Goal: Task Accomplishment & Management: Manage account settings

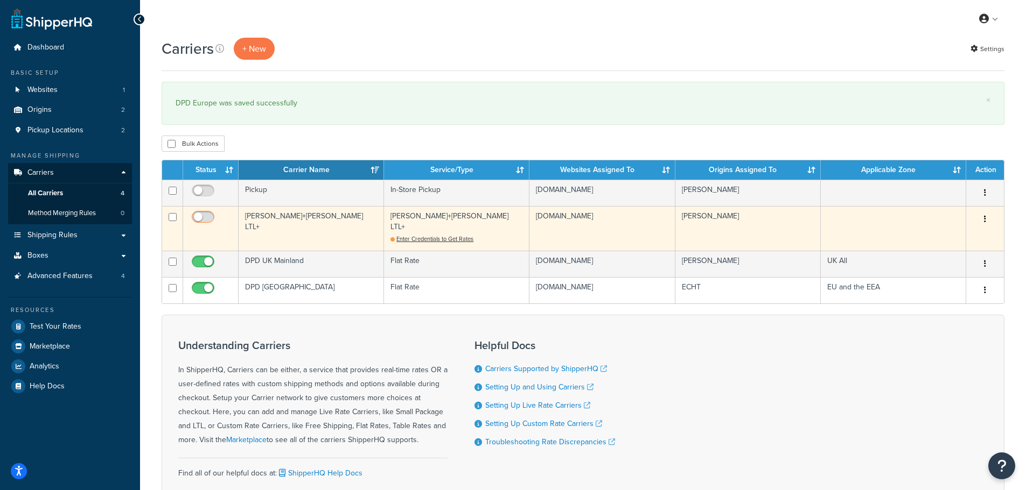
click at [205, 216] on input "checkbox" at bounding box center [205, 219] width 30 height 13
checkbox input "false"
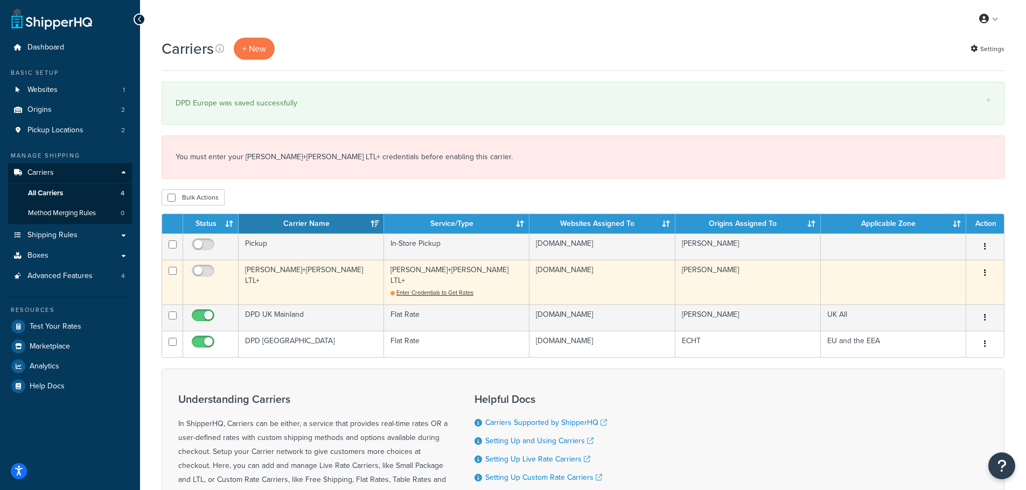
click at [309, 275] on td "Kuehne+Nagel LTL+" at bounding box center [311, 282] width 145 height 45
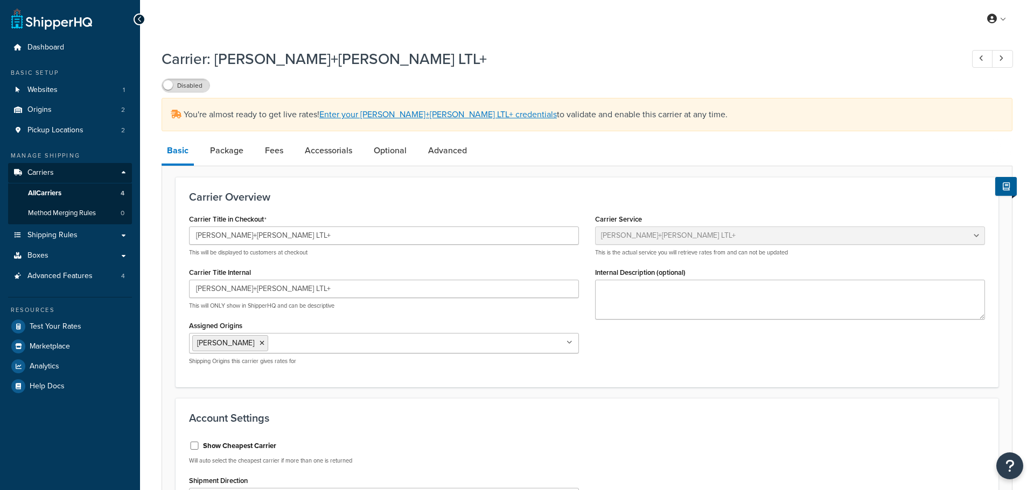
select select "reTransFreight"
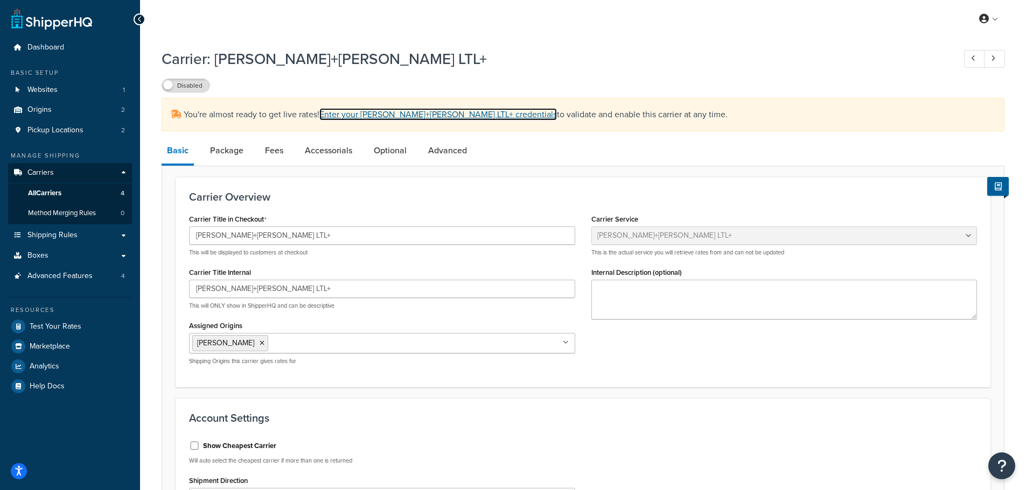
click at [387, 115] on link "Enter your [PERSON_NAME]+[PERSON_NAME] LTL+ credentials" at bounding box center [437, 114] width 237 height 12
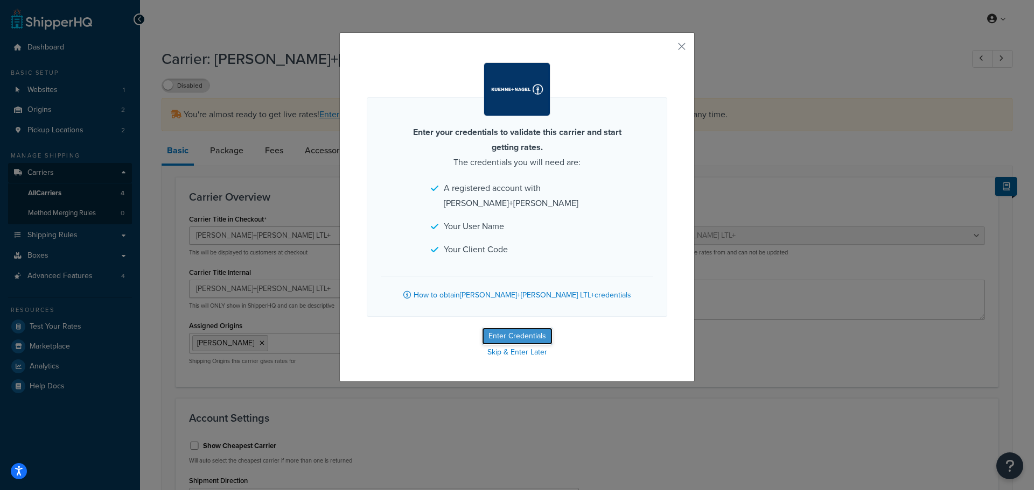
click at [507, 328] on button "Enter Credentials" at bounding box center [517, 336] width 71 height 17
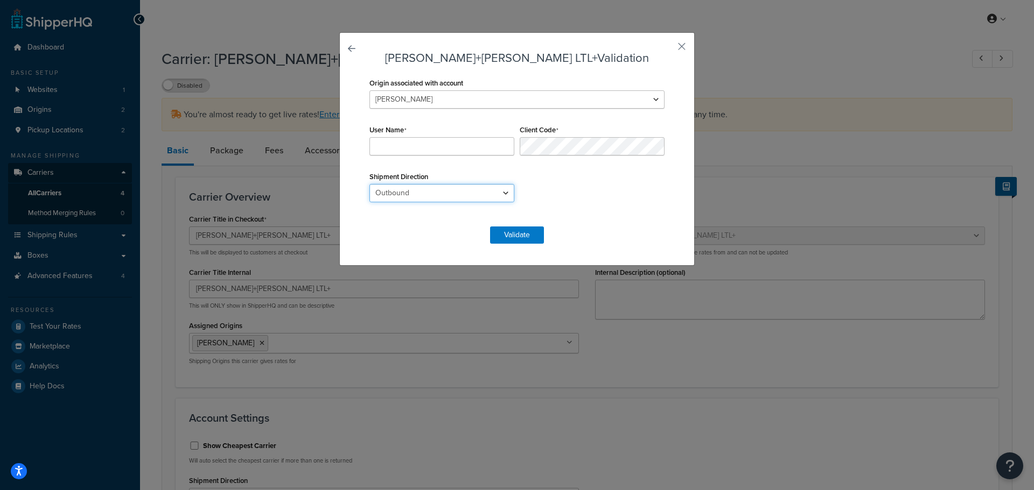
click at [485, 191] on select "Outbound Inbound Drop" at bounding box center [441, 193] width 145 height 18
click at [643, 190] on div "Origin associated with account CARRON ECHT User Name Client Code Shipment Direc…" at bounding box center [517, 145] width 300 height 141
click at [475, 194] on select "Outbound Inbound Drop" at bounding box center [441, 193] width 145 height 18
click at [574, 191] on div "Origin associated with account CARRON ECHT User Name Client Code Shipment Direc…" at bounding box center [517, 145] width 300 height 141
drag, startPoint x: 538, startPoint y: 39, endPoint x: 541, endPoint y: 54, distance: 15.8
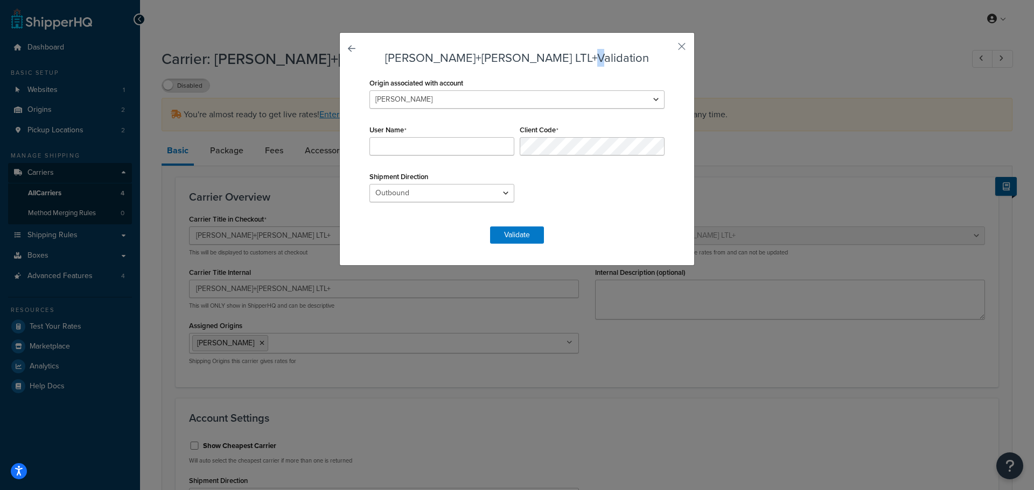
click at [541, 54] on div "Kuehne+Nagel LTL+ Validation Origin associated with account CARRON ECHT User Na…" at bounding box center [516, 149] width 355 height 234
click at [584, 67] on form "Kuehne+Nagel LTL+ Validation Origin associated with account CARRON ECHT User Na…" at bounding box center [517, 148] width 300 height 192
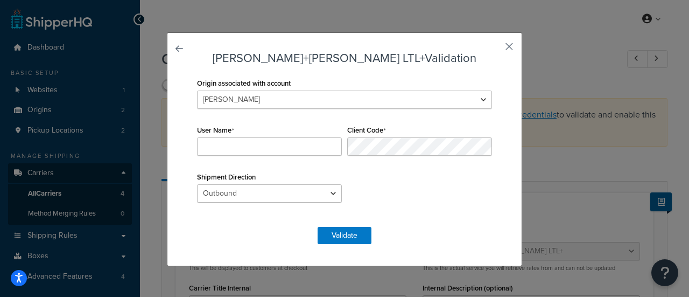
click at [495, 49] on button "button" at bounding box center [493, 50] width 3 height 3
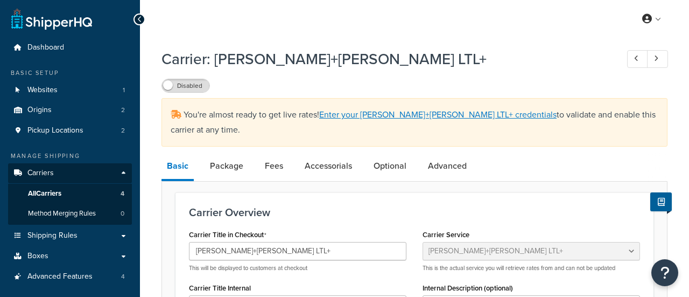
select select "reTransFreight"
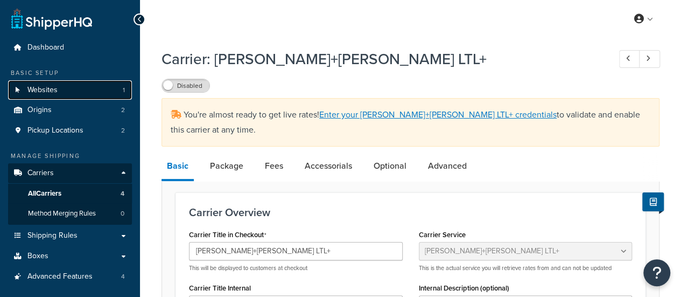
click at [50, 93] on span "Websites" at bounding box center [42, 90] width 30 height 9
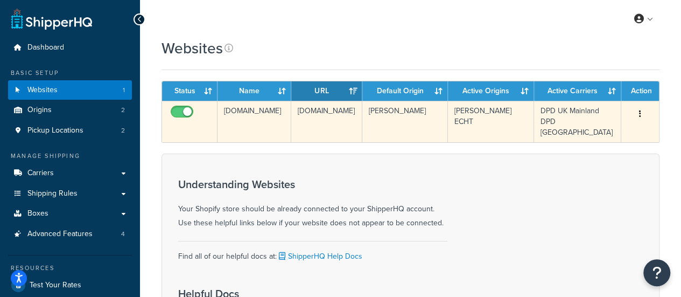
click at [264, 115] on td "[DOMAIN_NAME]" at bounding box center [255, 121] width 74 height 41
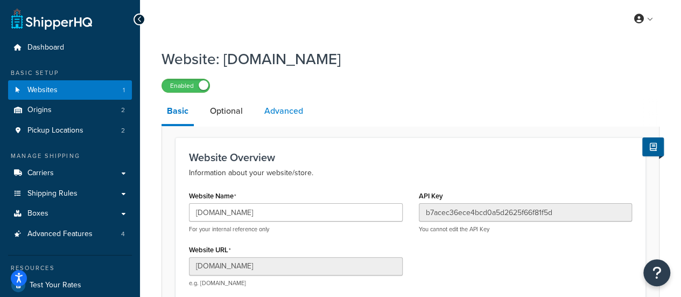
click at [294, 118] on link "Advanced" at bounding box center [284, 111] width 50 height 26
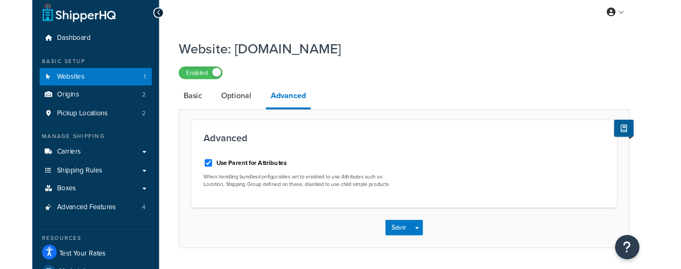
scroll to position [5, 0]
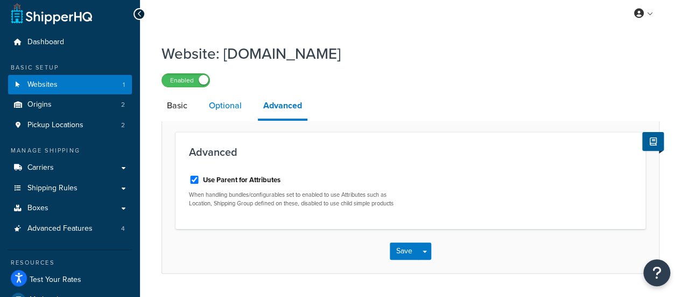
click at [230, 109] on link "Optional" at bounding box center [226, 106] width 44 height 26
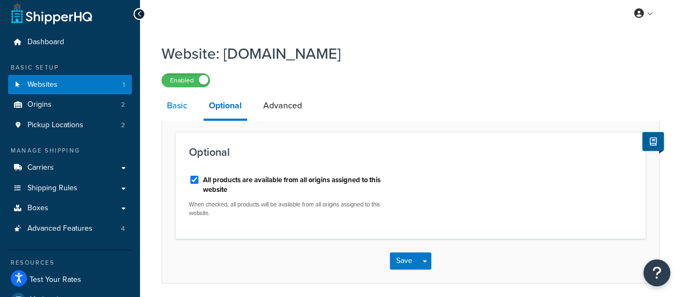
click at [178, 102] on link "Basic" at bounding box center [177, 106] width 31 height 26
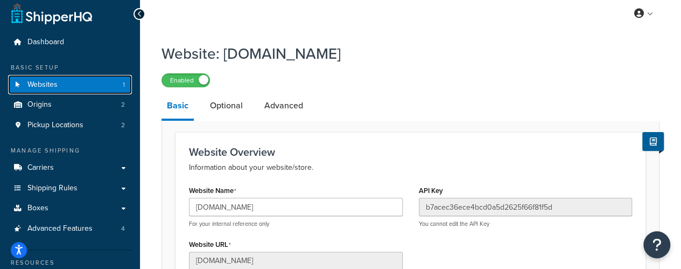
click at [50, 83] on span "Websites" at bounding box center [42, 84] width 30 height 9
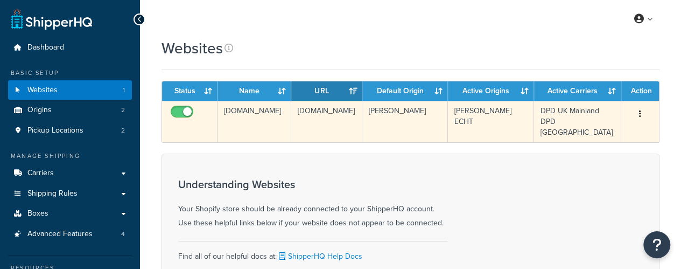
click at [232, 115] on td "[DOMAIN_NAME]" at bounding box center [255, 121] width 74 height 41
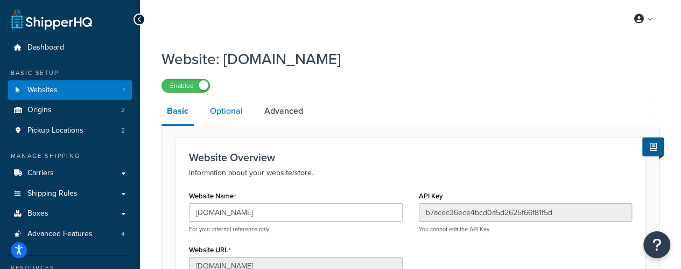
click at [223, 115] on link "Optional" at bounding box center [227, 111] width 44 height 26
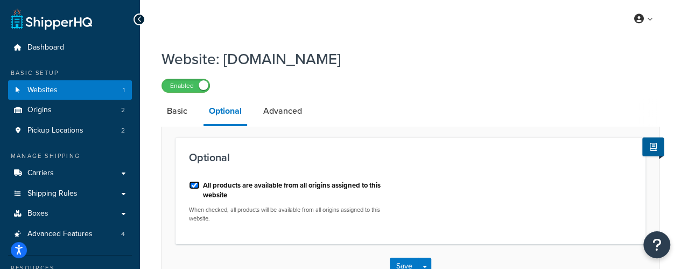
click at [194, 184] on input "All products are available from all origins assigned to this website" at bounding box center [194, 185] width 11 height 8
checkbox input "false"
click at [401, 260] on button "Save" at bounding box center [404, 265] width 29 height 17
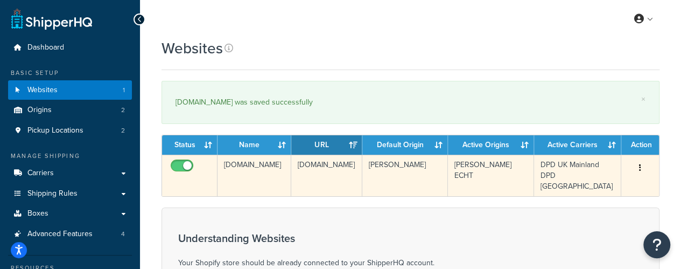
click at [256, 163] on td "[DOMAIN_NAME]" at bounding box center [255, 175] width 74 height 41
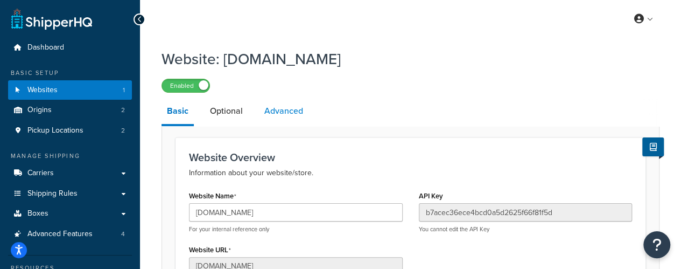
click at [298, 115] on link "Advanced" at bounding box center [284, 111] width 50 height 26
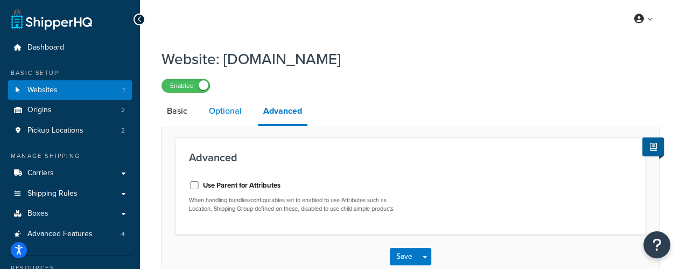
click at [230, 110] on link "Optional" at bounding box center [226, 111] width 44 height 26
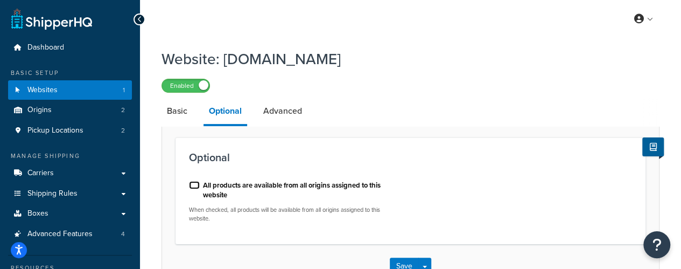
click at [195, 186] on input "All products are available from all origins assigned to this website" at bounding box center [194, 185] width 11 height 8
checkbox input "true"
click at [399, 263] on button "Save" at bounding box center [404, 265] width 29 height 17
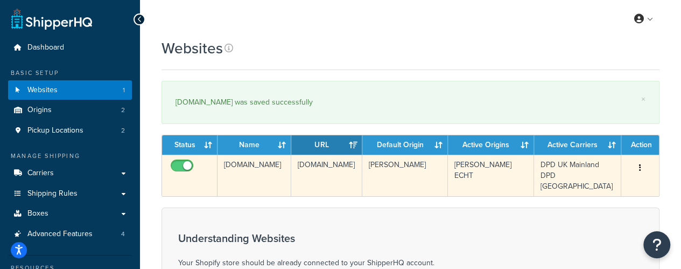
click at [238, 173] on td "[DOMAIN_NAME]" at bounding box center [255, 175] width 74 height 41
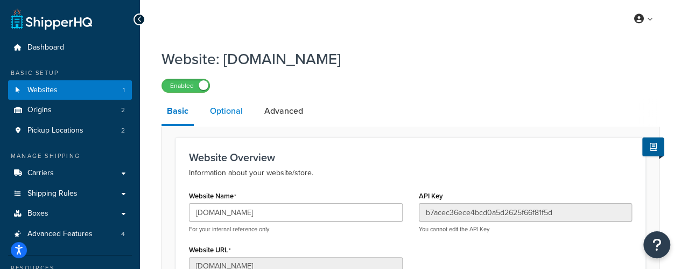
click at [230, 117] on link "Optional" at bounding box center [227, 111] width 44 height 26
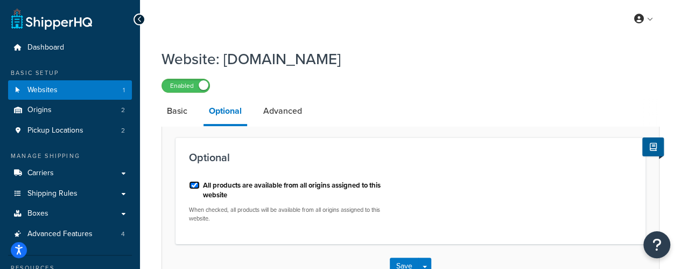
click at [190, 189] on input "All products are available from all origins assigned to this website" at bounding box center [194, 185] width 11 height 8
checkbox input "false"
click at [391, 261] on button "Save" at bounding box center [404, 265] width 29 height 17
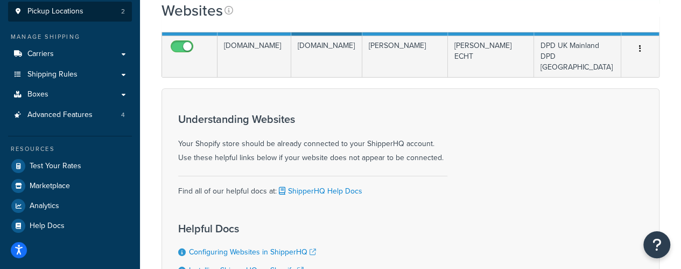
scroll to position [120, 0]
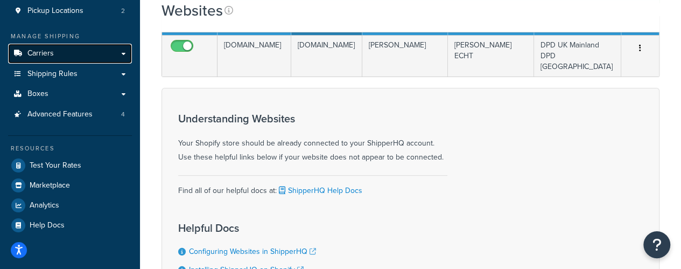
click at [41, 57] on span "Carriers" at bounding box center [40, 53] width 26 height 9
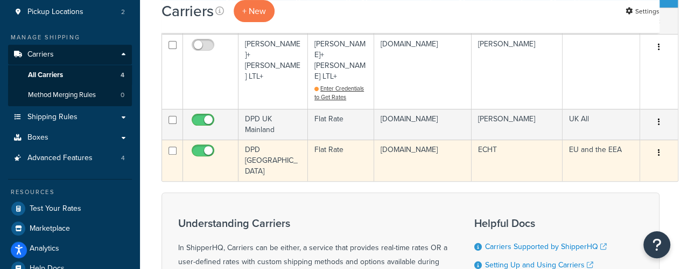
click at [278, 139] on td "DPD [GEOGRAPHIC_DATA]" at bounding box center [273, 159] width 69 height 41
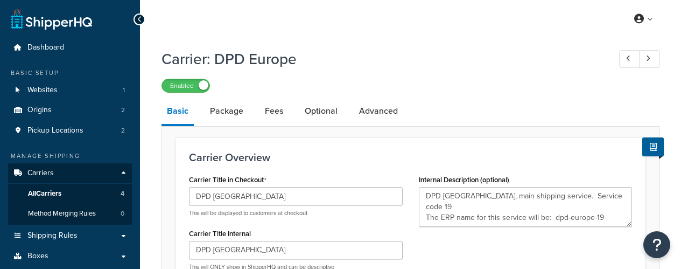
select select "flat"
select select "package"
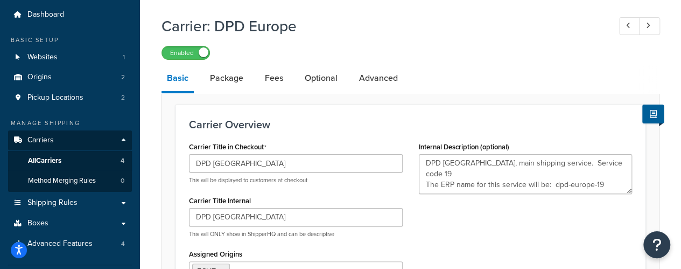
scroll to position [32, 0]
click at [240, 82] on link "Package" at bounding box center [227, 79] width 44 height 26
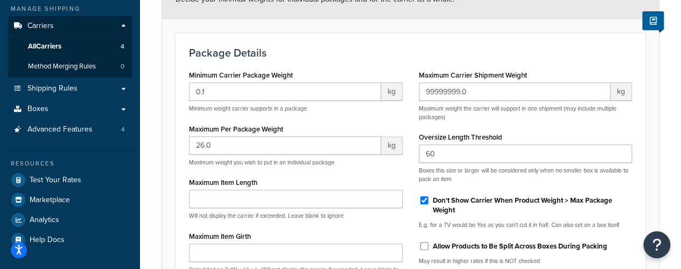
scroll to position [54, 0]
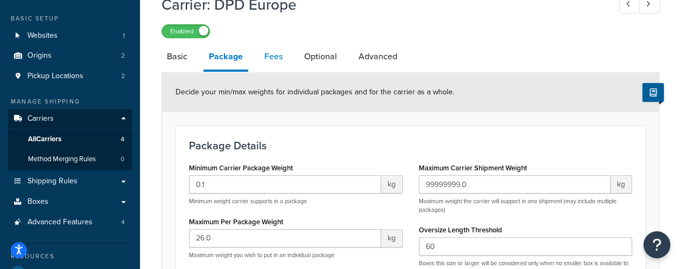
click at [272, 58] on link "Fees" at bounding box center [273, 57] width 29 height 26
select select "AFTER"
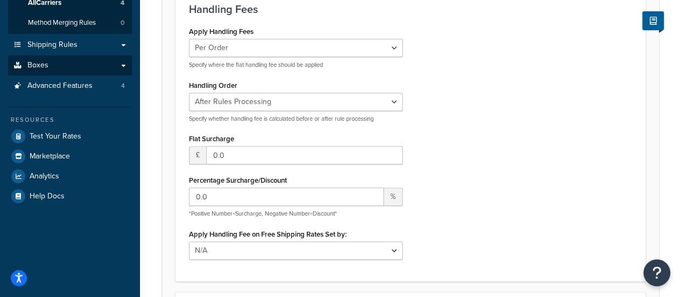
scroll to position [195, 0]
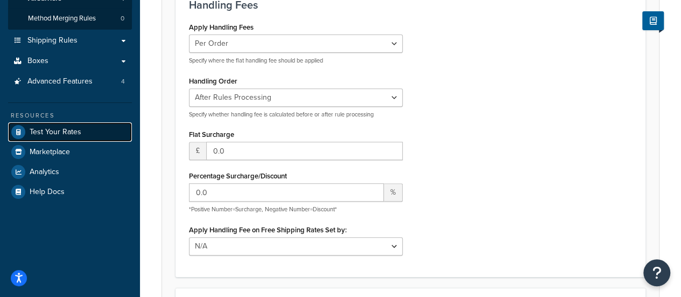
click at [68, 135] on span "Test Your Rates" at bounding box center [56, 132] width 52 height 9
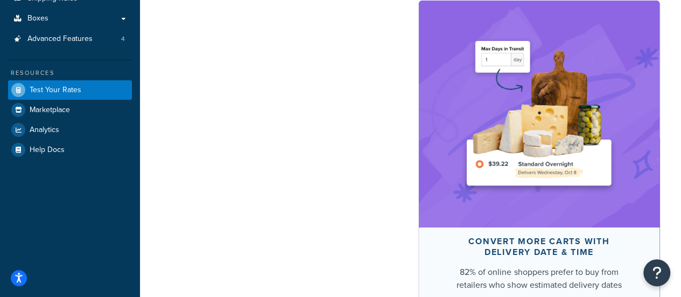
select select "TX"
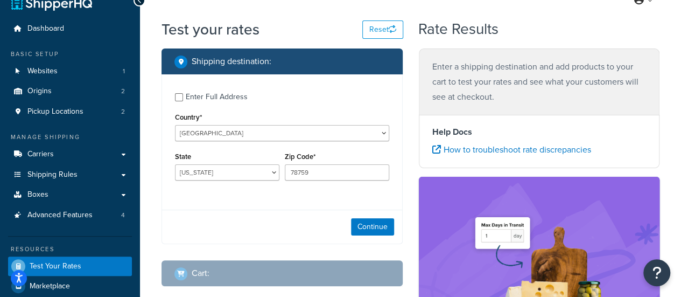
scroll to position [66, 0]
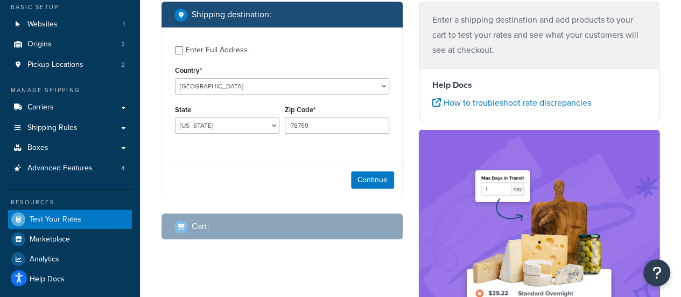
click at [225, 56] on div "Enter Full Address" at bounding box center [217, 50] width 62 height 15
click at [183, 54] on input "Enter Full Address" at bounding box center [179, 50] width 8 height 8
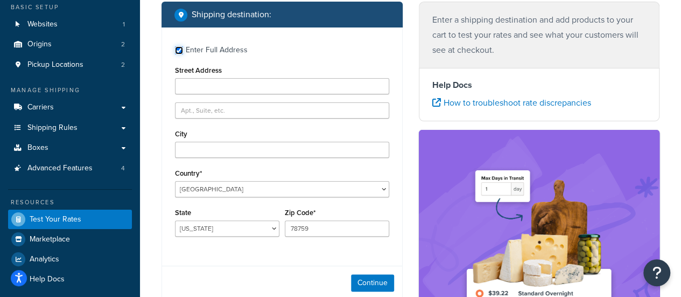
click at [182, 47] on input "Enter Full Address" at bounding box center [179, 50] width 8 height 8
checkbox input "false"
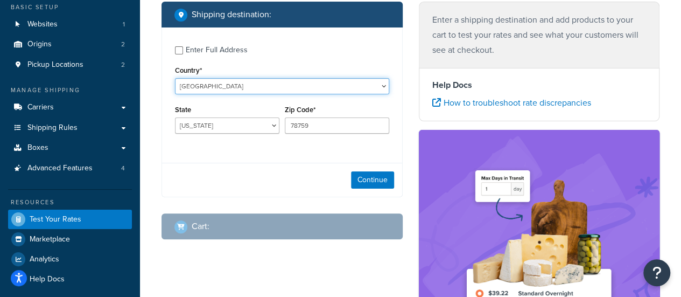
click at [211, 84] on select "United States United Kingdom Afghanistan Åland Islands Albania Algeria American…" at bounding box center [282, 86] width 214 height 16
select select "FR"
click at [175, 79] on select "United States United Kingdom Afghanistan Åland Islands Albania Algeria American…" at bounding box center [282, 86] width 214 height 16
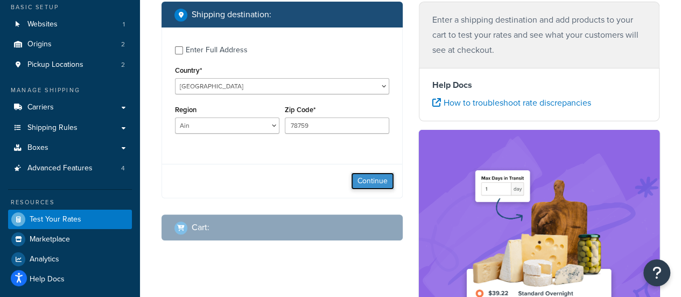
click at [369, 179] on button "Continue" at bounding box center [372, 180] width 43 height 17
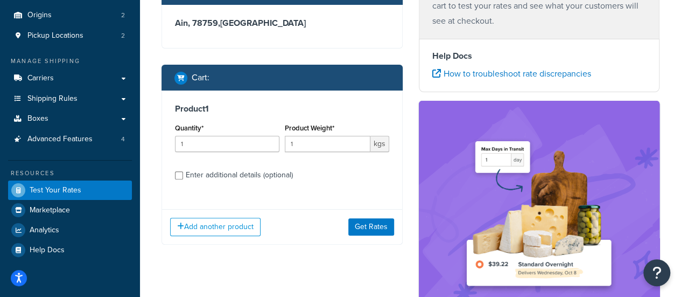
scroll to position [94, 0]
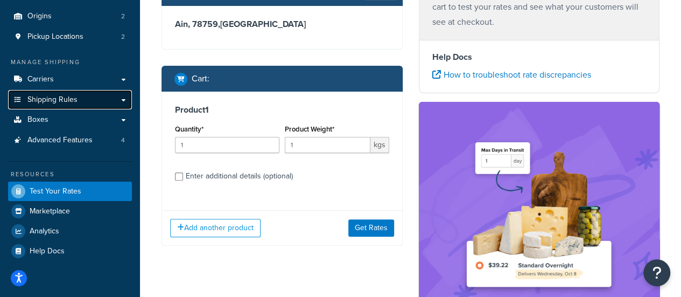
click at [51, 102] on span "Shipping Rules" at bounding box center [52, 99] width 50 height 9
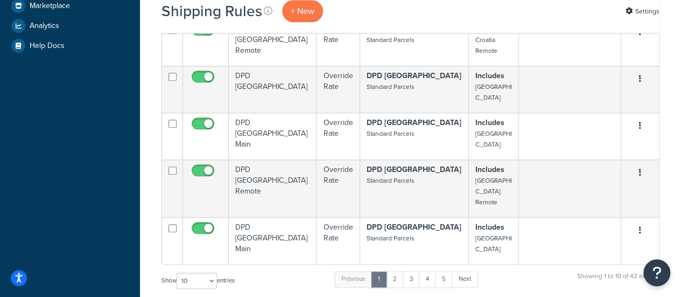
scroll to position [383, 0]
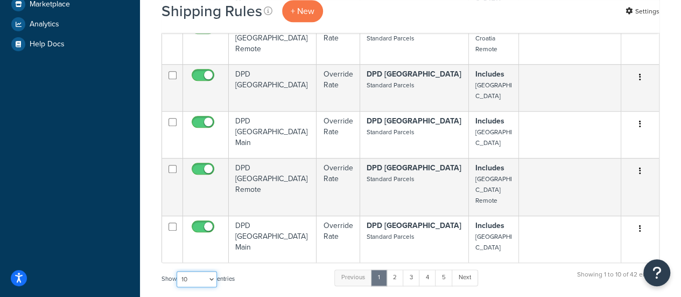
click at [198, 271] on select "10 15 25 50 100 1000" at bounding box center [197, 279] width 40 height 16
select select "100"
click at [178, 271] on select "10 15 25 50 100 1000" at bounding box center [197, 279] width 40 height 16
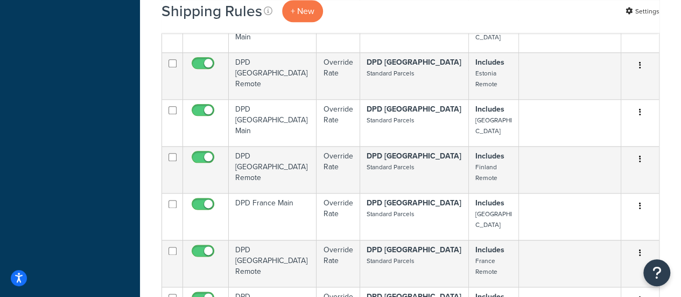
scroll to position [581, 0]
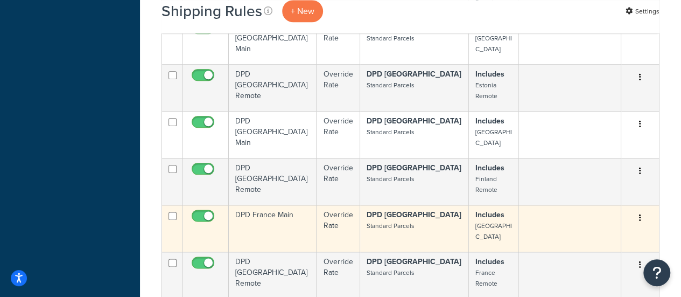
click at [264, 205] on td "DPD France Main" at bounding box center [273, 228] width 88 height 47
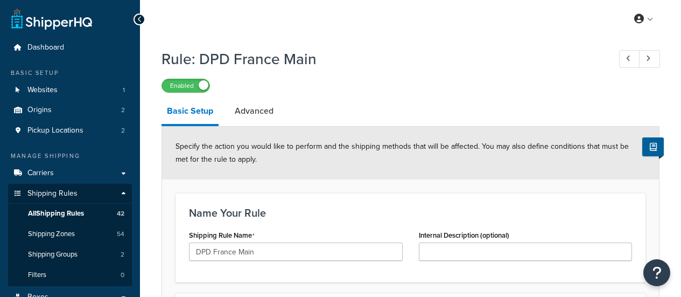
select select "BOX"
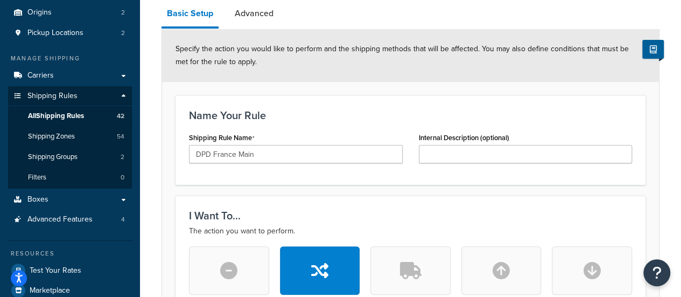
scroll to position [27, 0]
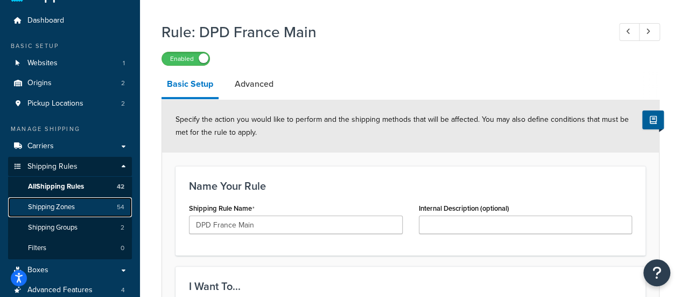
click at [67, 208] on span "Shipping Zones" at bounding box center [51, 206] width 47 height 9
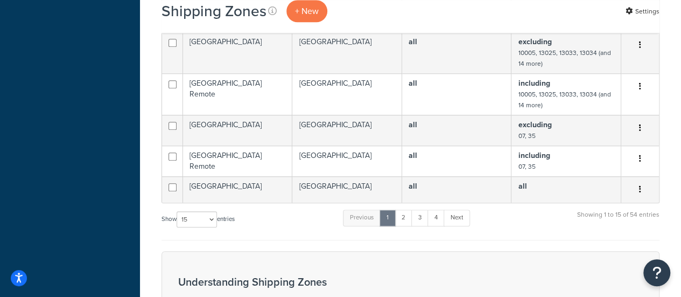
scroll to position [472, 0]
click at [212, 221] on select "10 15 25 50 100" at bounding box center [197, 219] width 40 height 16
select select "100"
click at [178, 227] on select "10 15 25 50 100" at bounding box center [197, 219] width 40 height 16
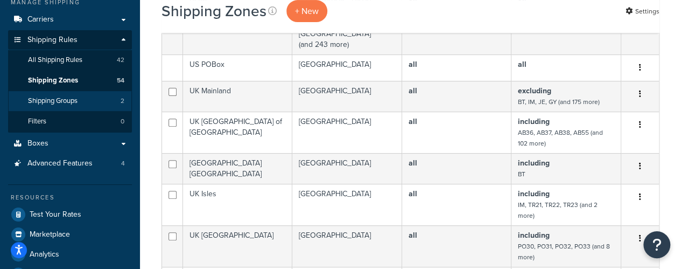
scroll to position [153, 0]
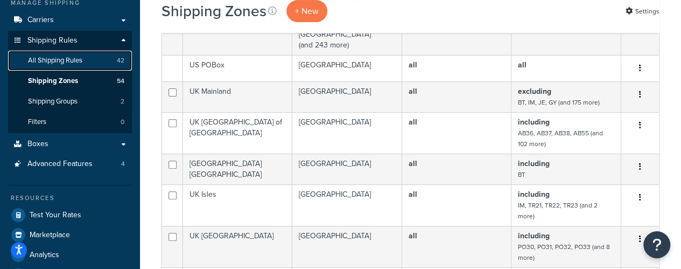
click at [51, 57] on span "All Shipping Rules" at bounding box center [55, 60] width 54 height 9
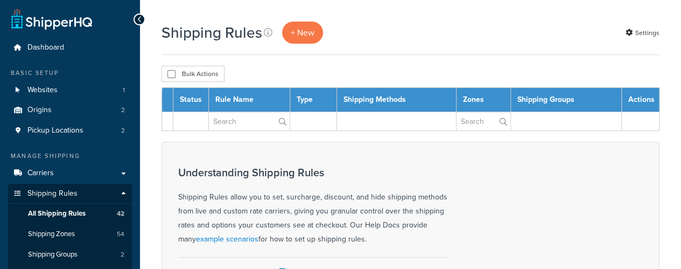
select select "100"
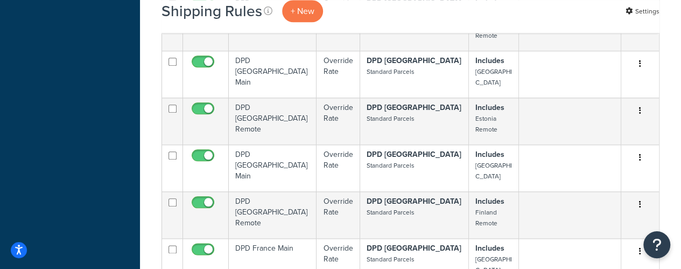
scroll to position [549, 0]
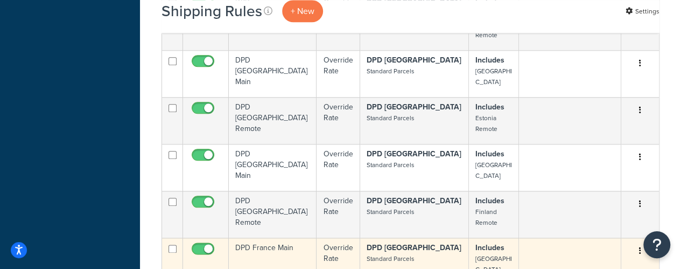
click at [277, 237] on td "DPD France Main" at bounding box center [273, 260] width 88 height 47
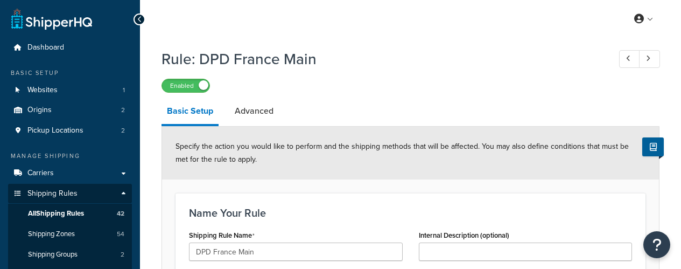
select select "BOX"
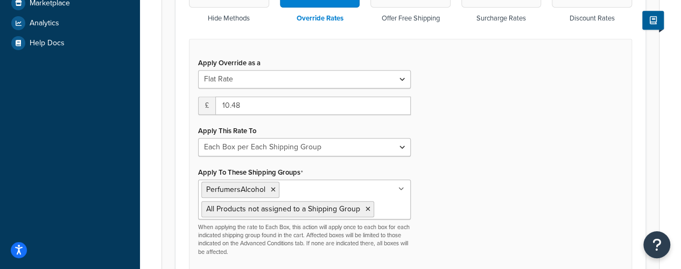
scroll to position [385, 0]
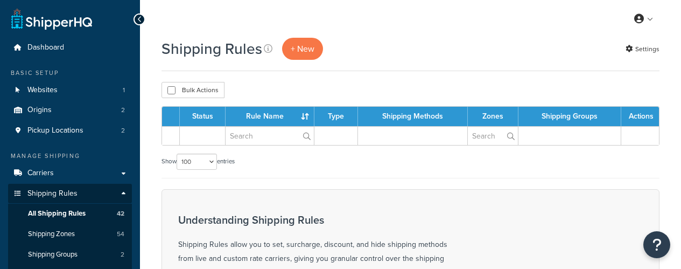
select select "100"
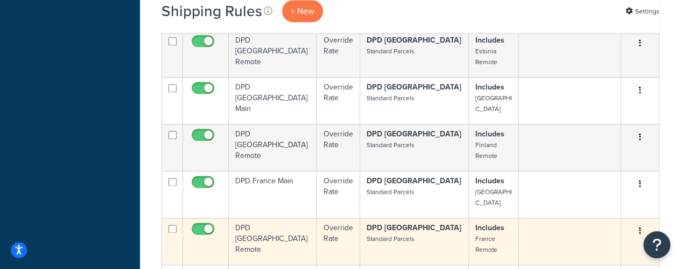
scroll to position [588, 0]
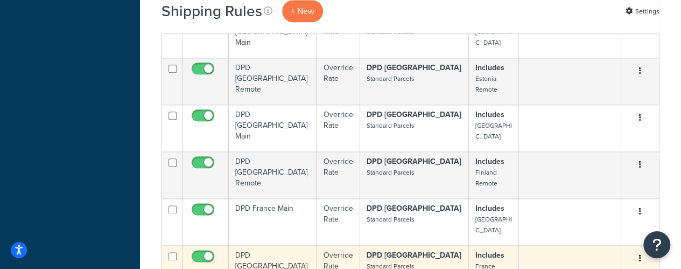
click at [270, 245] on td "DPD [GEOGRAPHIC_DATA] Remote" at bounding box center [273, 268] width 88 height 47
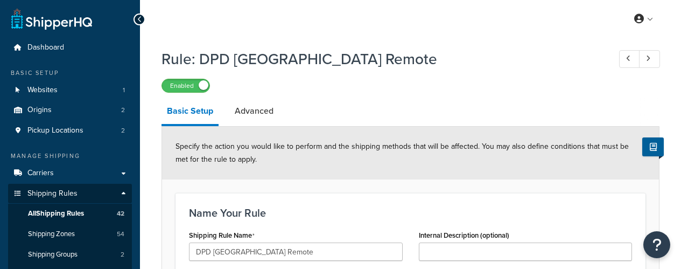
select select "BOX"
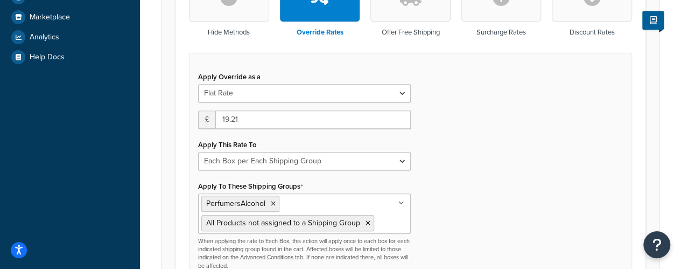
scroll to position [352, 0]
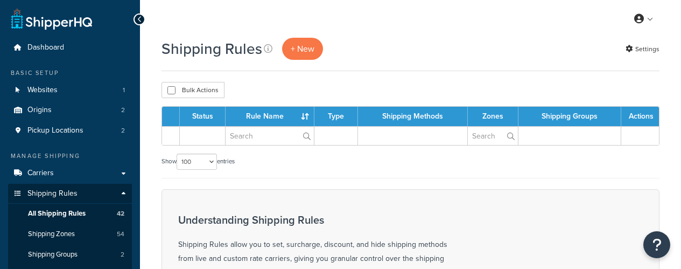
select select "100"
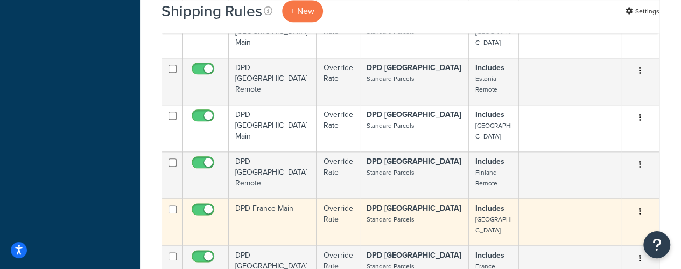
click at [280, 198] on td "DPD France Main" at bounding box center [273, 221] width 88 height 47
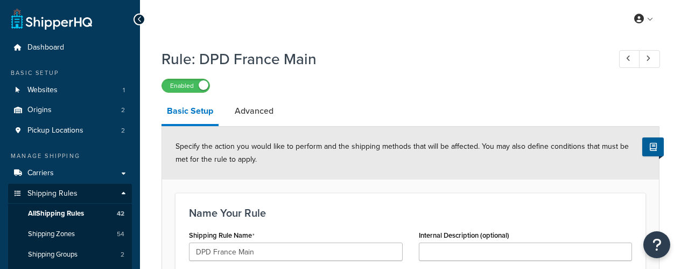
select select "BOX"
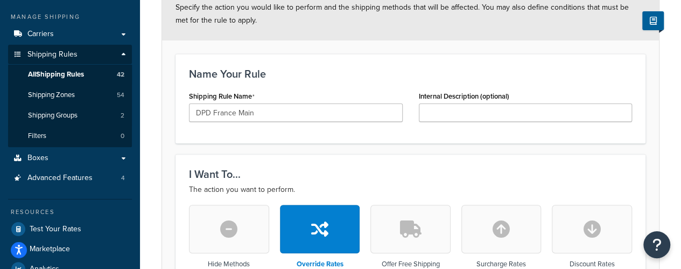
scroll to position [139, 0]
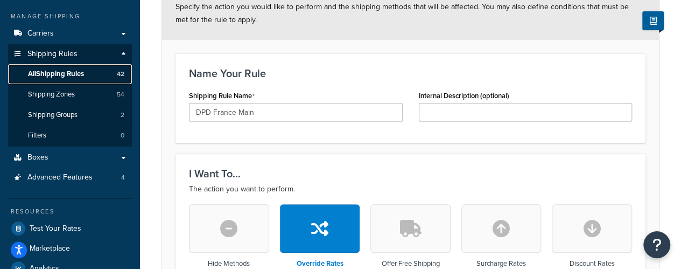
click at [50, 76] on span "All Shipping Rules" at bounding box center [56, 73] width 56 height 9
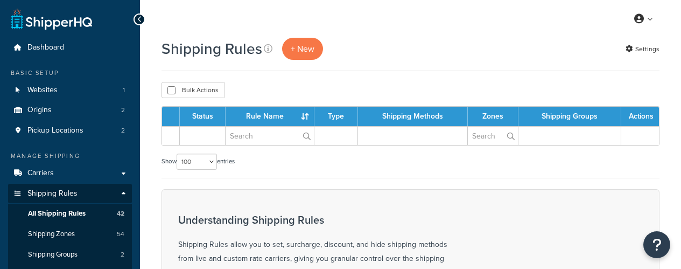
select select "100"
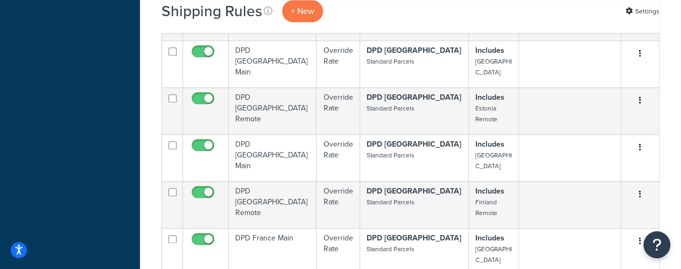
scroll to position [562, 0]
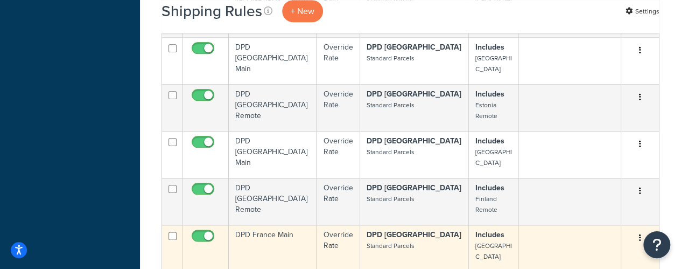
click at [270, 225] on td "DPD France Main" at bounding box center [273, 248] width 88 height 47
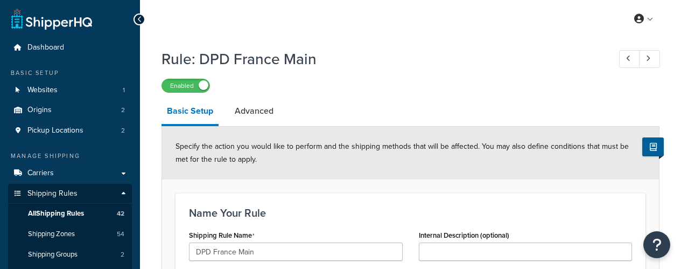
select select "BOX"
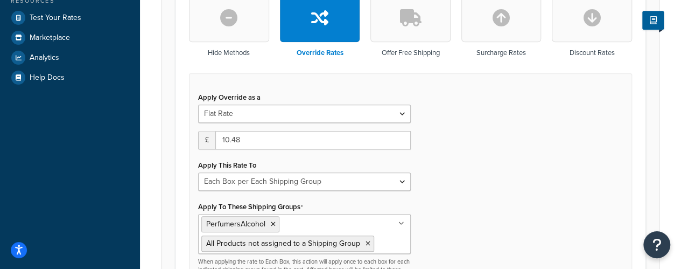
scroll to position [351, 0]
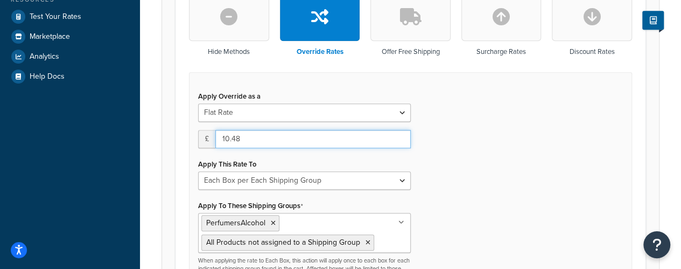
click at [242, 139] on input "10.48" at bounding box center [312, 139] width 195 height 18
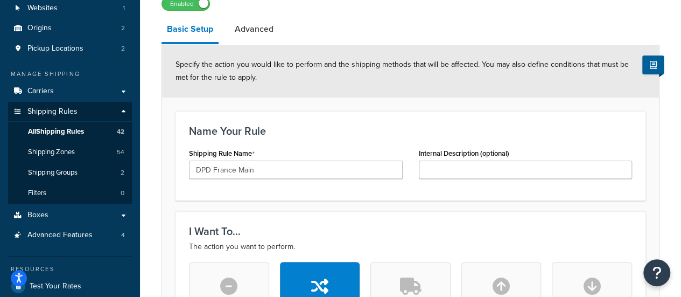
scroll to position [81, 0]
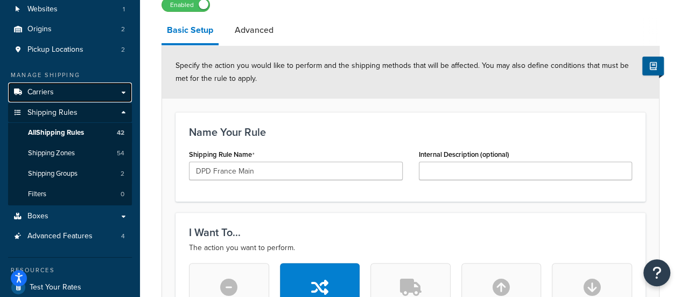
click at [46, 97] on span "Carriers" at bounding box center [40, 92] width 26 height 9
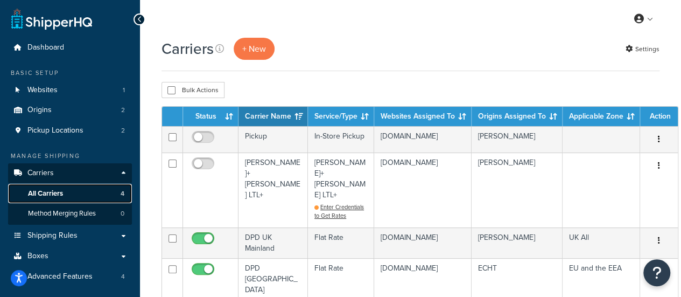
click at [47, 192] on span "All Carriers" at bounding box center [45, 193] width 35 height 9
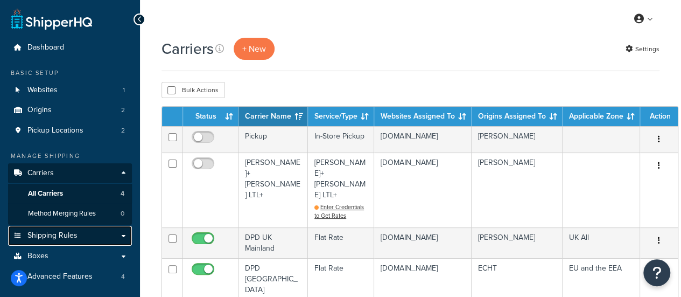
click at [55, 231] on span "Shipping Rules" at bounding box center [52, 235] width 50 height 9
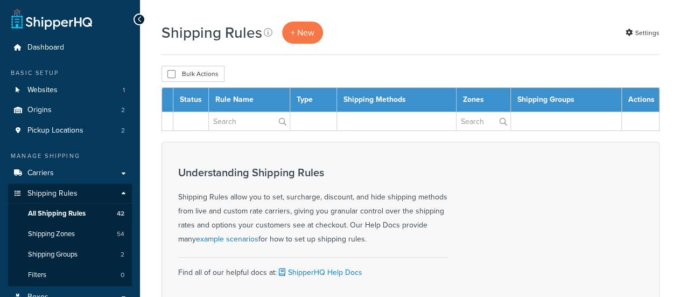
select select "100"
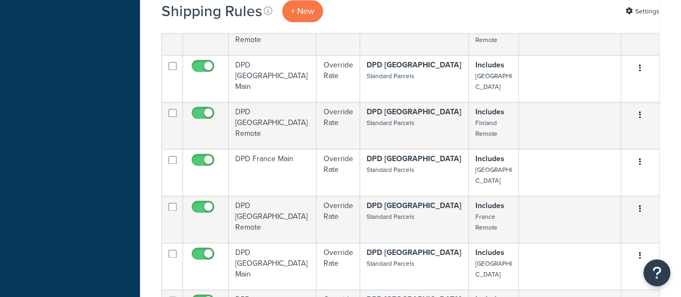
scroll to position [636, 0]
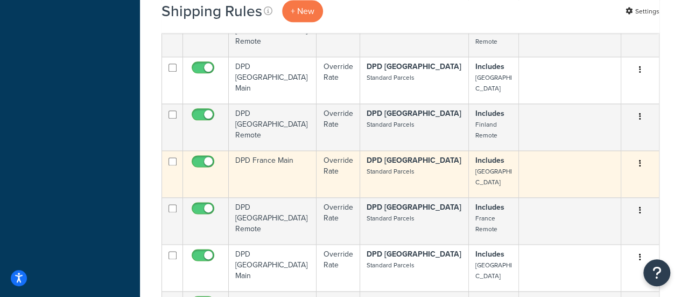
click at [267, 150] on td "DPD France Main" at bounding box center [273, 173] width 88 height 47
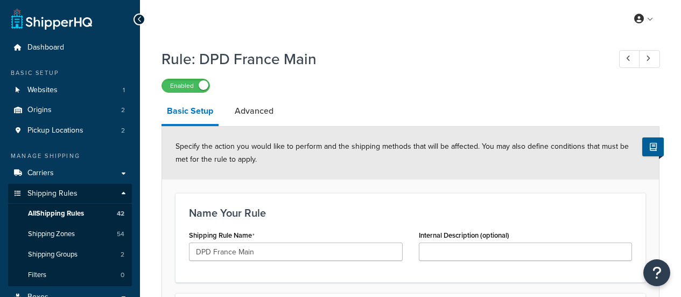
select select "BOX"
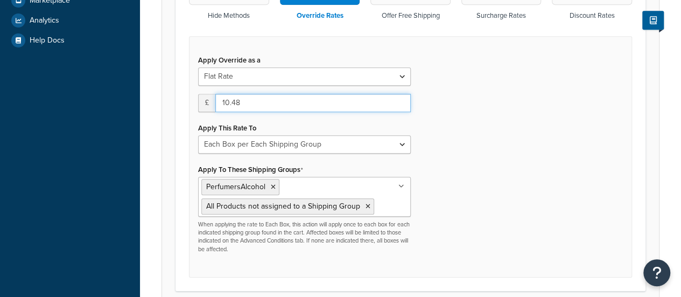
drag, startPoint x: 240, startPoint y: 103, endPoint x: 220, endPoint y: 105, distance: 20.6
click at [220, 105] on input "10.48" at bounding box center [312, 103] width 195 height 18
type input "5.24"
click at [550, 141] on div "Apply Override as a Flat Rate Percentage Flat Rate & Percentage £ 5.24 Apply Th…" at bounding box center [410, 157] width 443 height 242
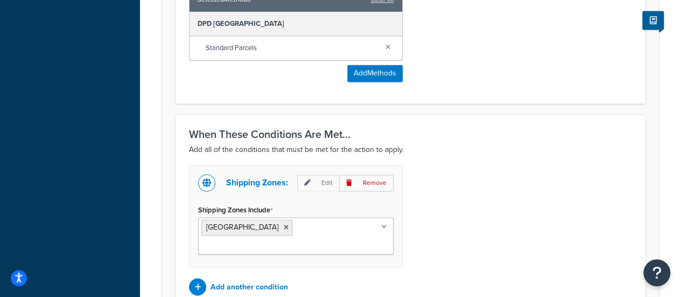
scroll to position [857, 0]
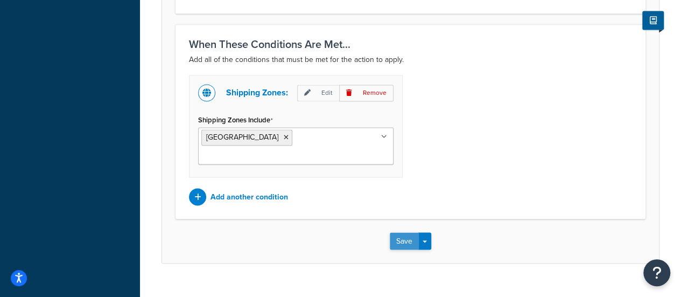
click at [403, 232] on button "Save" at bounding box center [404, 240] width 29 height 17
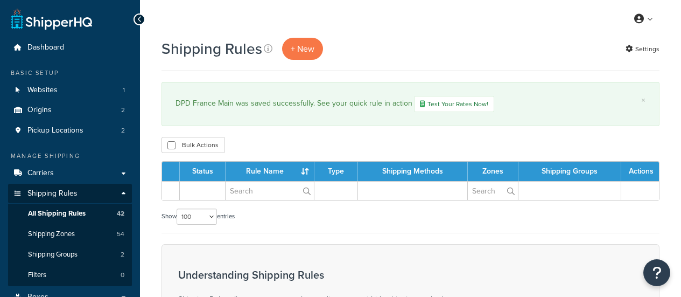
select select "100"
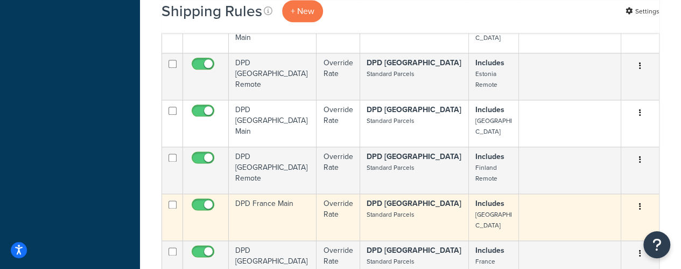
scroll to position [664, 0]
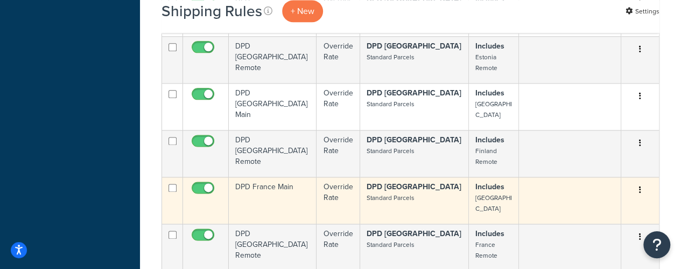
click at [272, 177] on td "DPD France Main" at bounding box center [273, 200] width 88 height 47
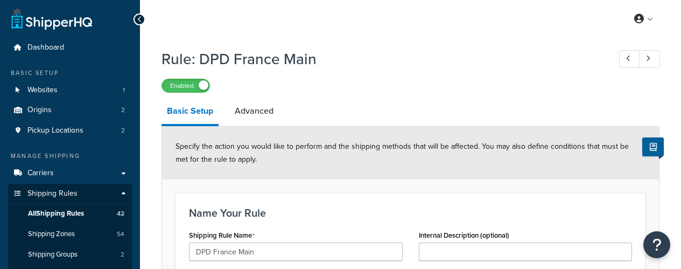
select select "BOX"
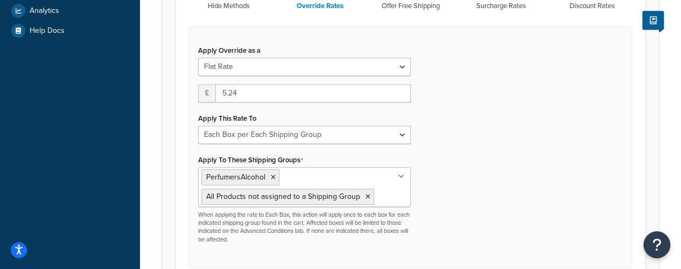
scroll to position [400, 0]
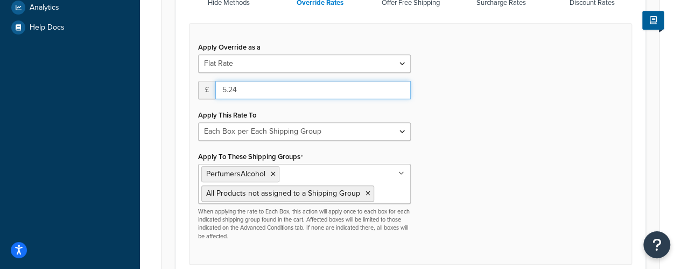
drag, startPoint x: 248, startPoint y: 93, endPoint x: 211, endPoint y: 91, distance: 36.7
click at [211, 91] on div "£ 5.24" at bounding box center [304, 90] width 213 height 18
type input "1.0"
click at [223, 103] on div "Apply Override as a Flat Rate Percentage Flat Rate & Percentage £ 1.0 Apply Thi…" at bounding box center [304, 139] width 229 height 201
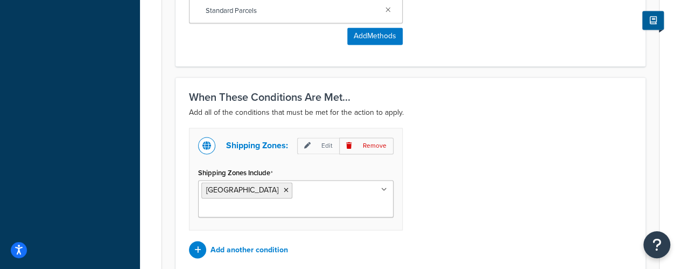
scroll to position [885, 0]
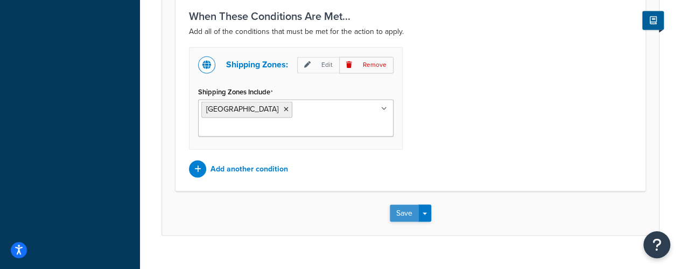
click at [398, 204] on button "Save" at bounding box center [404, 212] width 29 height 17
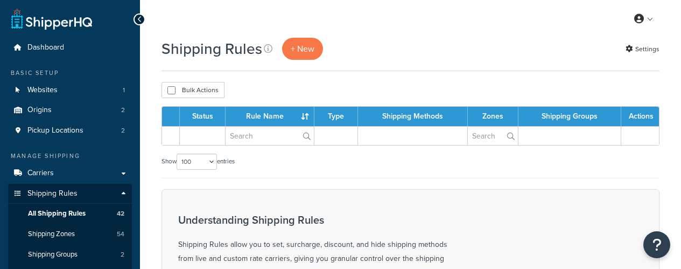
select select "100"
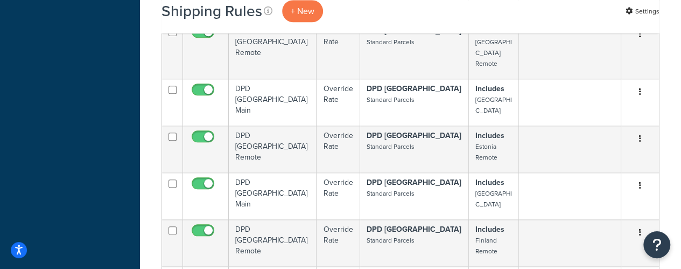
scroll to position [521, 0]
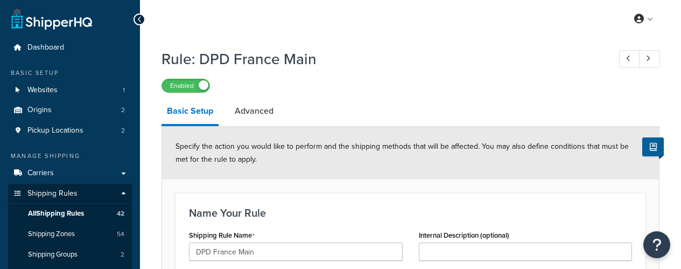
select select "BOX"
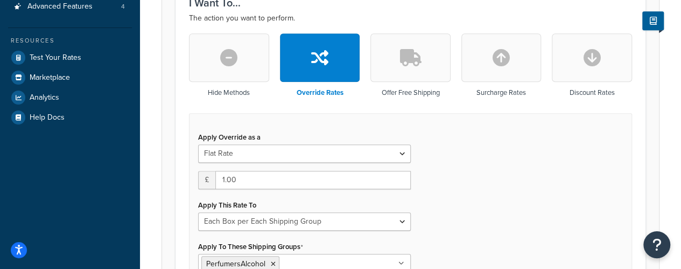
scroll to position [326, 0]
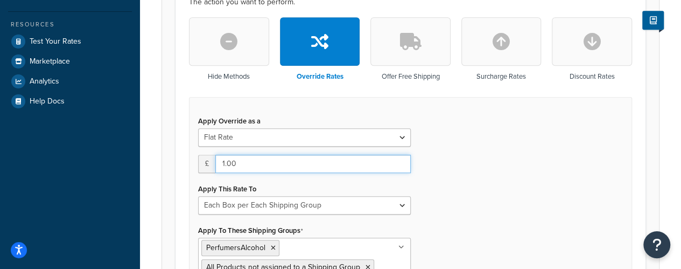
drag, startPoint x: 252, startPoint y: 160, endPoint x: 204, endPoint y: 170, distance: 49.9
click at [204, 170] on div "£ 1.00" at bounding box center [304, 164] width 213 height 18
type input "10.48"
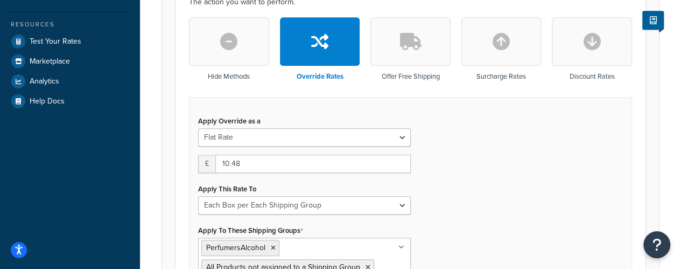
click at [473, 172] on div "Apply Override as a Flat Rate Percentage Flat Rate & Percentage £ 10.48 Apply T…" at bounding box center [410, 218] width 443 height 242
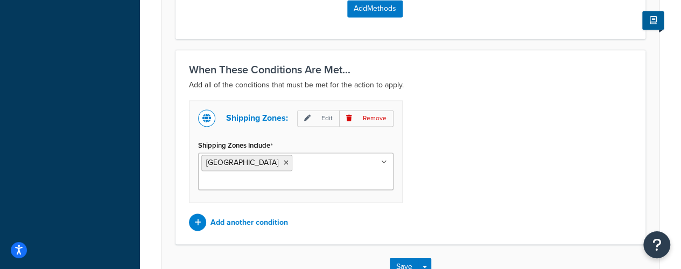
scroll to position [854, 0]
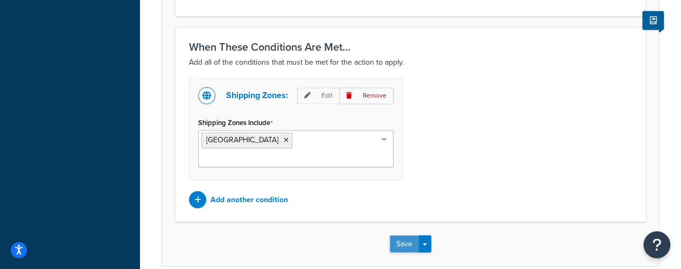
click at [394, 235] on button "Save" at bounding box center [404, 243] width 29 height 17
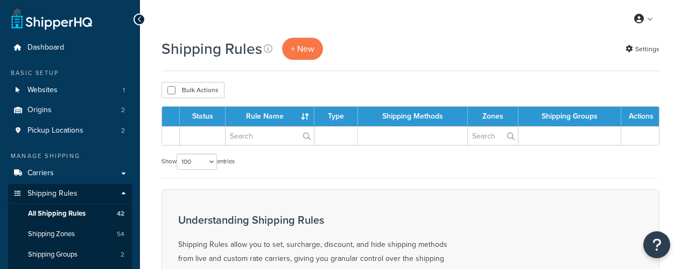
select select "100"
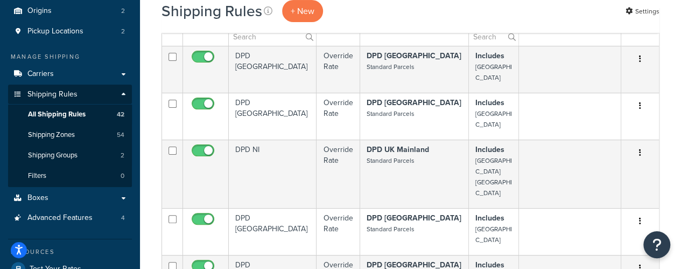
scroll to position [5, 0]
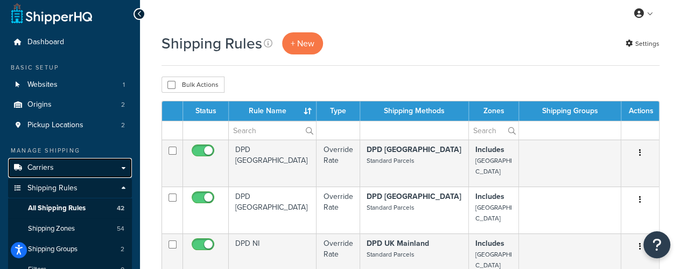
click at [55, 173] on link "Carriers" at bounding box center [70, 168] width 124 height 20
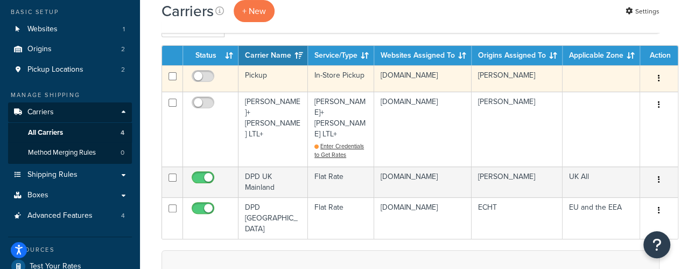
scroll to position [61, 0]
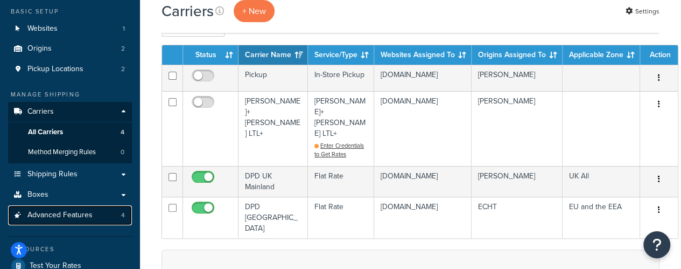
click at [81, 215] on span "Advanced Features" at bounding box center [59, 215] width 65 height 9
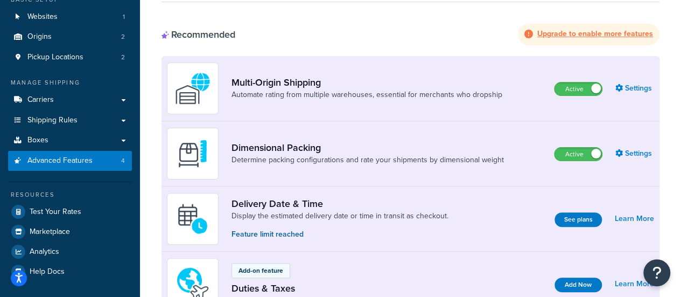
scroll to position [62, 0]
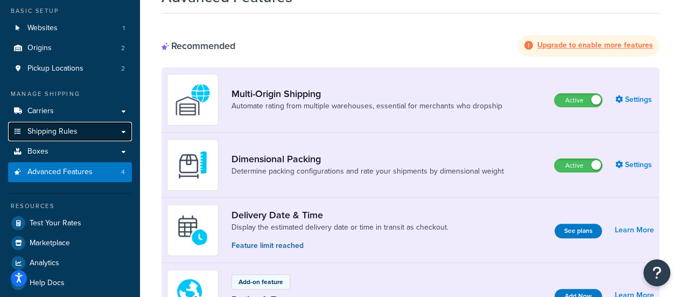
click at [44, 133] on span "Shipping Rules" at bounding box center [52, 131] width 50 height 9
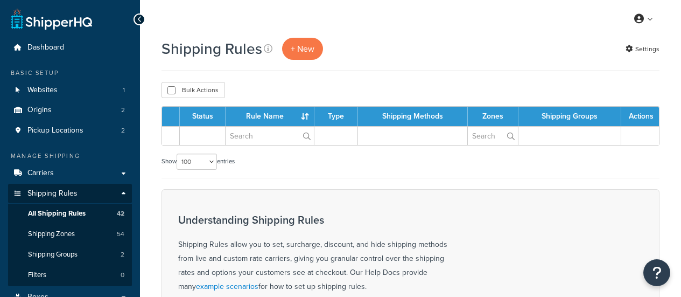
select select "100"
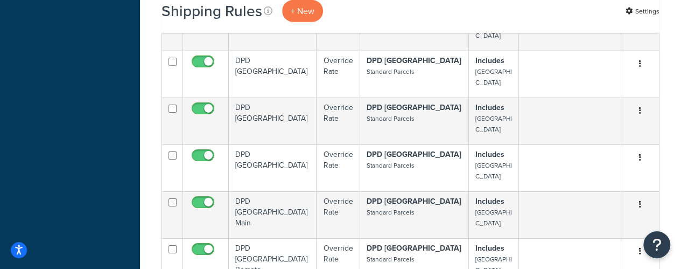
scroll to position [1704, 0]
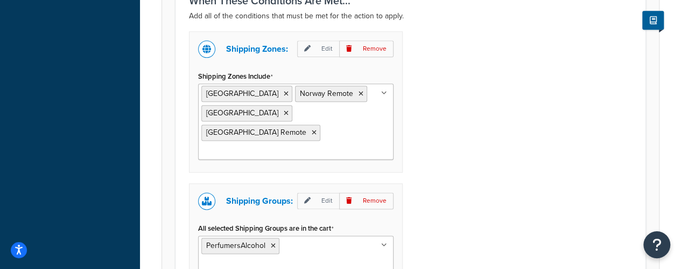
scroll to position [660, 0]
drag, startPoint x: 206, startPoint y: 208, endPoint x: 263, endPoint y: 207, distance: 56.5
click at [263, 239] on span "PerfumersAlcohol" at bounding box center [235, 244] width 59 height 11
click at [423, 172] on div "Shipping Zones: Edit Remove Shipping Zones Include Norway Norway Remote Sweden …" at bounding box center [410, 172] width 459 height 282
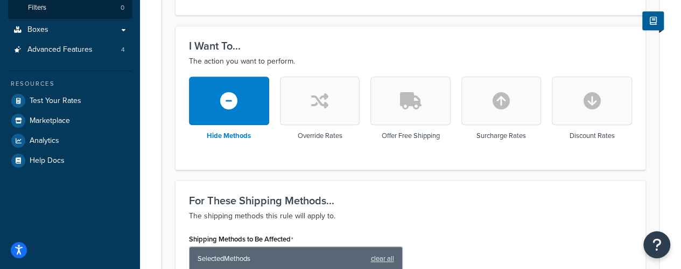
scroll to position [266, 0]
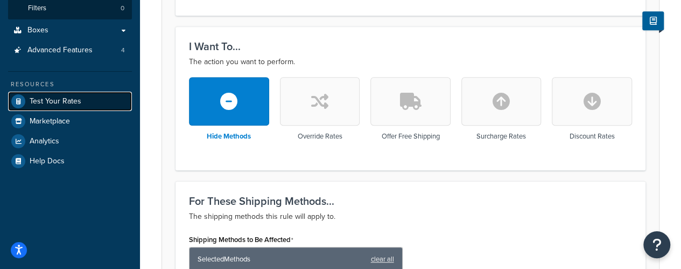
click at [74, 101] on span "Test Your Rates" at bounding box center [56, 101] width 52 height 9
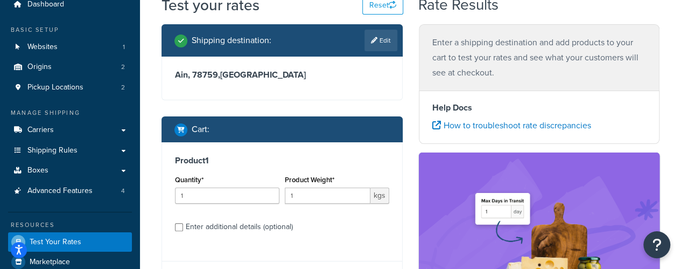
scroll to position [19, 0]
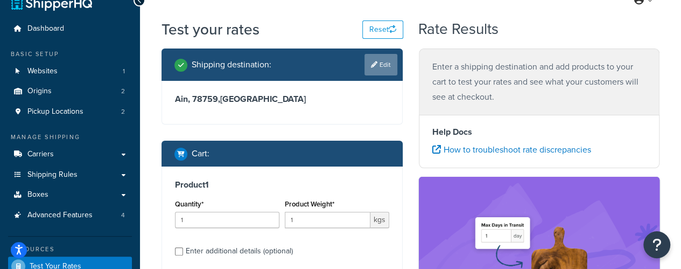
click at [382, 65] on link "Edit" at bounding box center [380, 65] width 33 height 22
select select "FR"
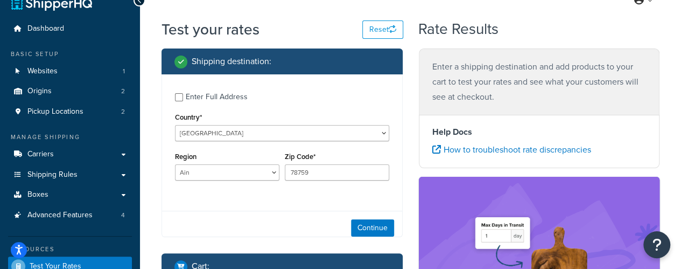
click at [193, 95] on div "Enter Full Address" at bounding box center [217, 96] width 62 height 15
click at [183, 95] on input "Enter Full Address" at bounding box center [179, 97] width 8 height 8
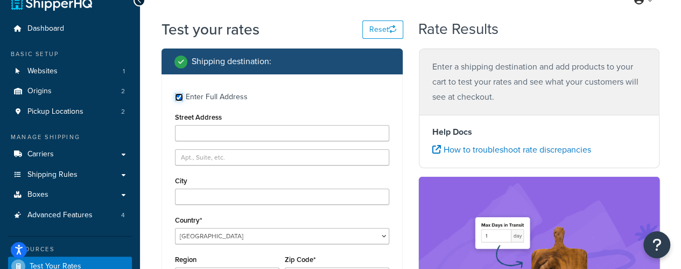
click at [181, 95] on input "Enter Full Address" at bounding box center [179, 97] width 8 height 8
checkbox input "false"
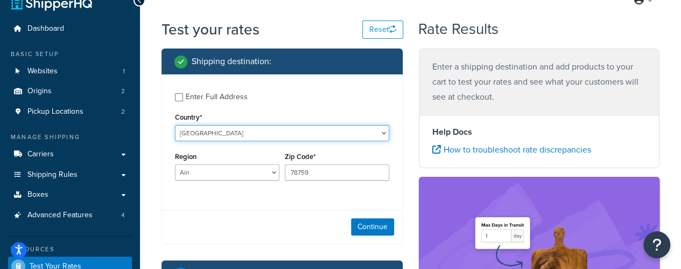
click at [205, 129] on select "United States United Kingdom Afghanistan Åland Islands Albania Algeria American…" at bounding box center [282, 133] width 214 height 16
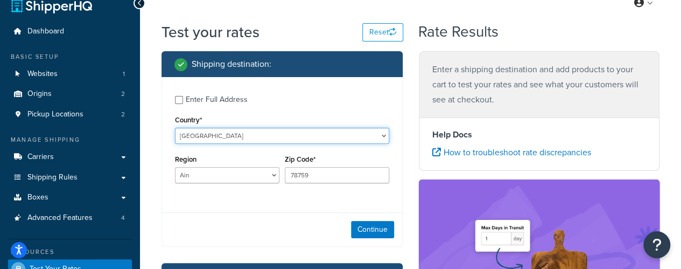
scroll to position [6, 0]
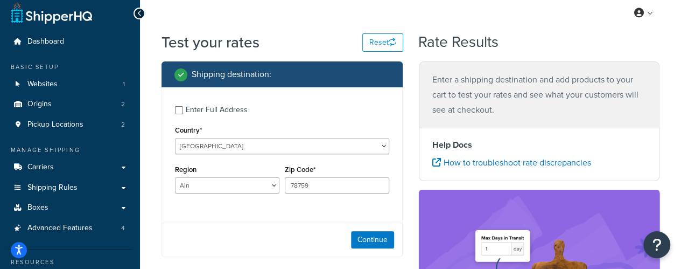
click at [215, 156] on div "Enter Full Address Country* United States United Kingdom Afghanistan Åland Isla…" at bounding box center [282, 150] width 240 height 127
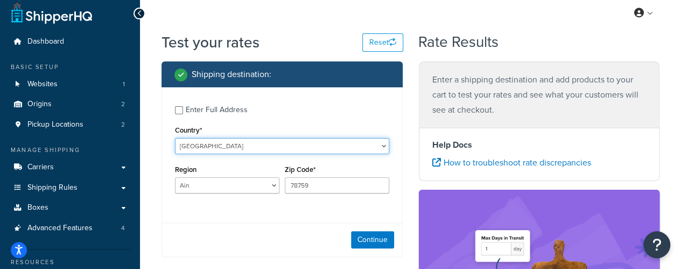
click at [222, 150] on select "United States United Kingdom Afghanistan Åland Islands Albania Algeria American…" at bounding box center [282, 146] width 214 height 16
select select "SE"
click at [175, 138] on select "United States United Kingdom Afghanistan Åland Islands Albania Algeria American…" at bounding box center [282, 146] width 214 height 16
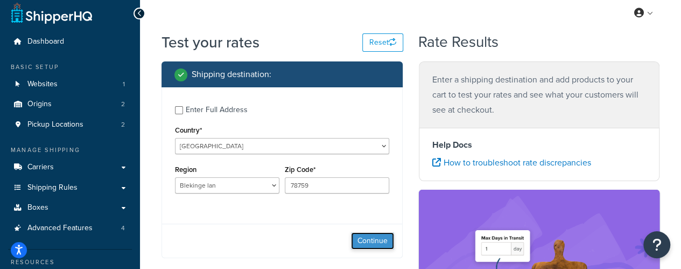
click at [362, 237] on button "Continue" at bounding box center [372, 240] width 43 height 17
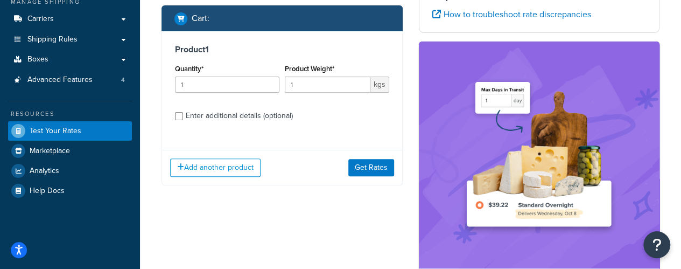
scroll to position [155, 0]
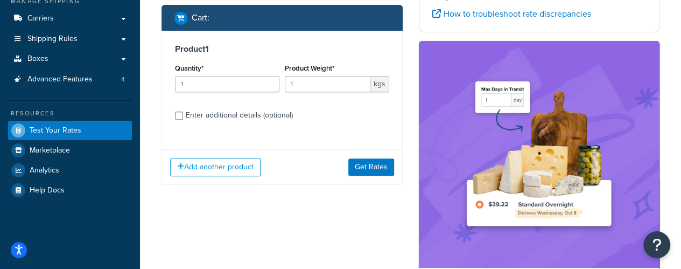
click at [202, 119] on div "Enter additional details (optional)" at bounding box center [239, 115] width 107 height 15
click at [183, 119] on input "Enter additional details (optional)" at bounding box center [179, 115] width 8 height 8
checkbox input "true"
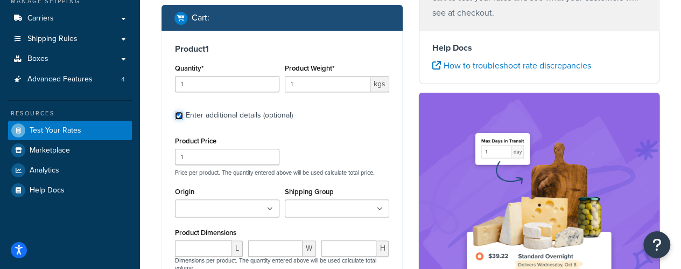
scroll to position [284, 0]
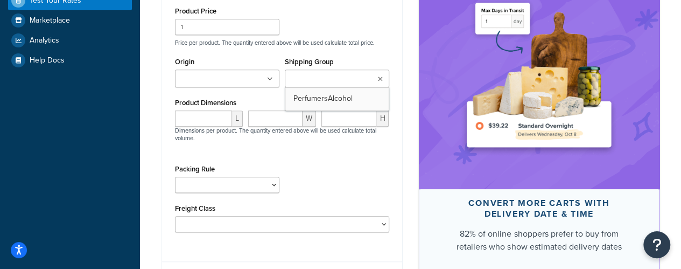
click at [332, 73] on input "Shipping Group" at bounding box center [335, 79] width 95 height 12
click at [331, 69] on ul at bounding box center [337, 78] width 104 height 18
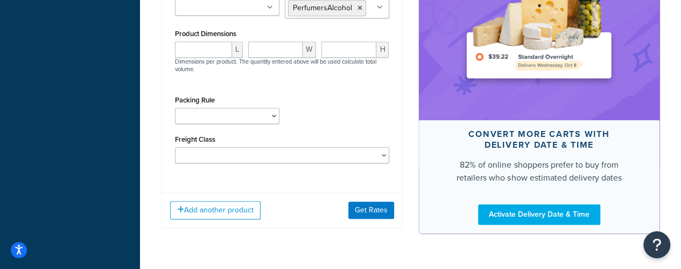
scroll to position [356, 0]
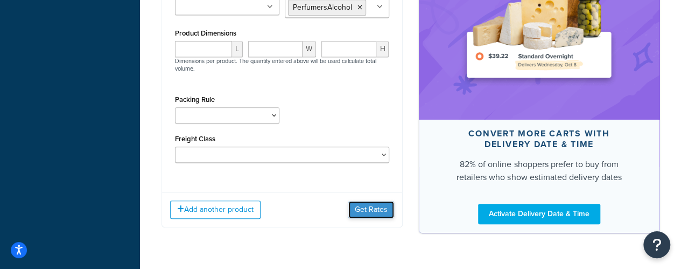
click at [359, 208] on button "Get Rates" at bounding box center [371, 209] width 46 height 17
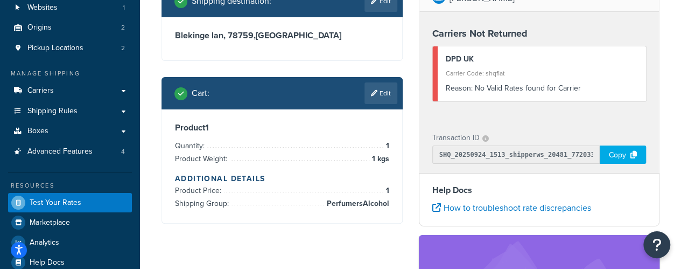
scroll to position [83, 0]
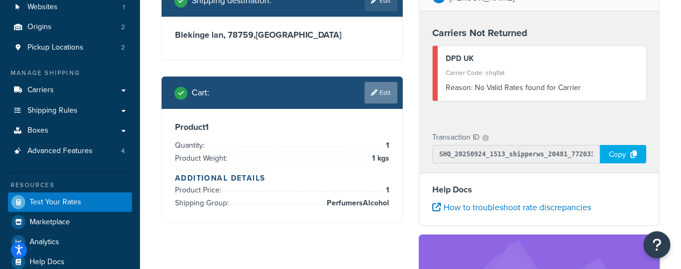
click at [375, 93] on icon at bounding box center [374, 92] width 6 height 6
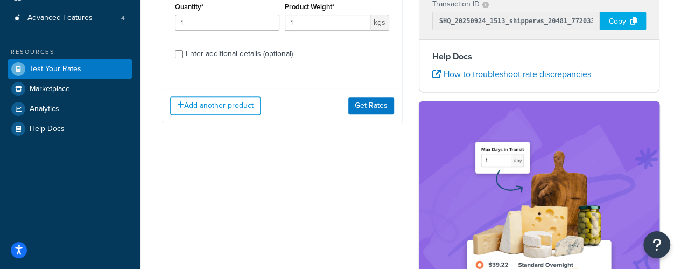
scroll to position [227, 0]
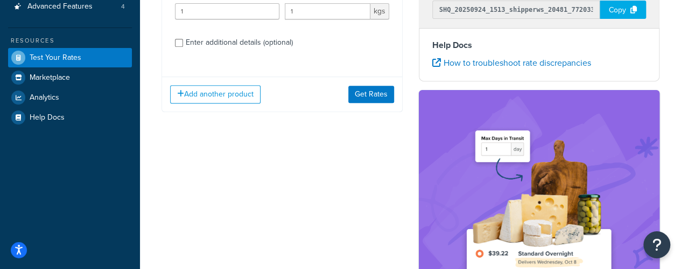
click at [242, 59] on div "Product 1 Quantity* 1 Product Weight* 1 kgs Enter additional details (optional)" at bounding box center [282, 13] width 240 height 110
click at [229, 52] on div "Product 1 Quantity* 1 Product Weight* 1 kgs Enter additional details (optional)" at bounding box center [282, 13] width 240 height 110
click at [220, 46] on div "Enter additional details (optional)" at bounding box center [239, 42] width 107 height 15
click at [183, 46] on input "Enter additional details (optional)" at bounding box center [179, 43] width 8 height 8
checkbox input "true"
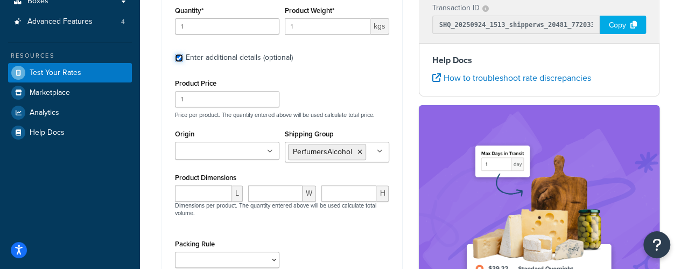
scroll to position [218, 0]
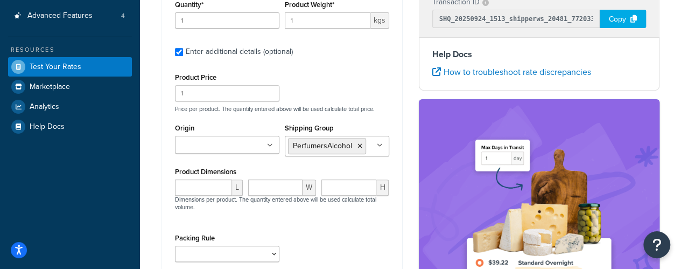
click at [216, 150] on input "Origin" at bounding box center [225, 145] width 95 height 12
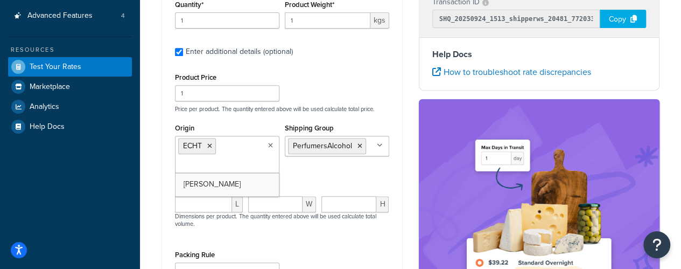
click at [328, 88] on div "Product Price 1 Price per product. The quantity entered above will be used calc…" at bounding box center [282, 91] width 220 height 43
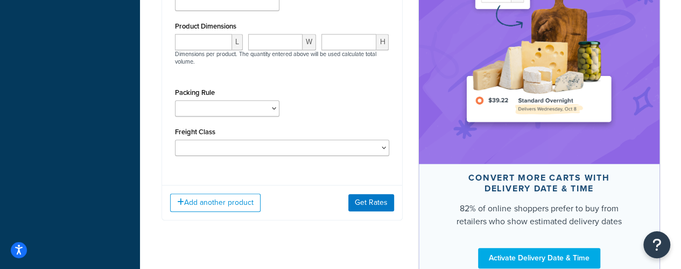
scroll to position [381, 0]
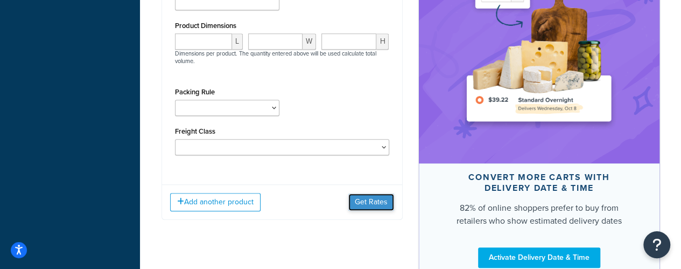
click at [373, 201] on button "Get Rates" at bounding box center [371, 201] width 46 height 17
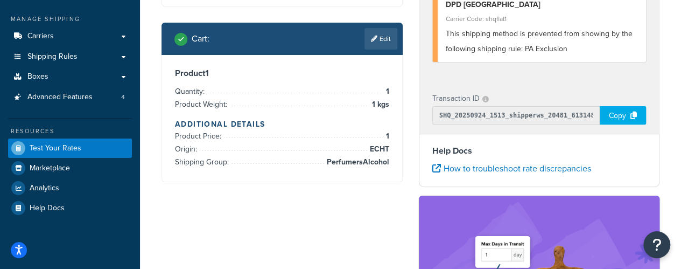
scroll to position [130, 0]
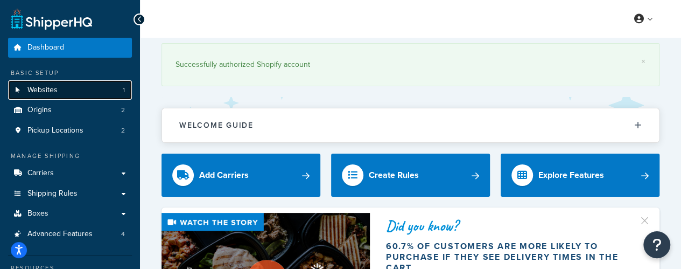
click at [38, 95] on link "Websites 1" at bounding box center [70, 90] width 124 height 20
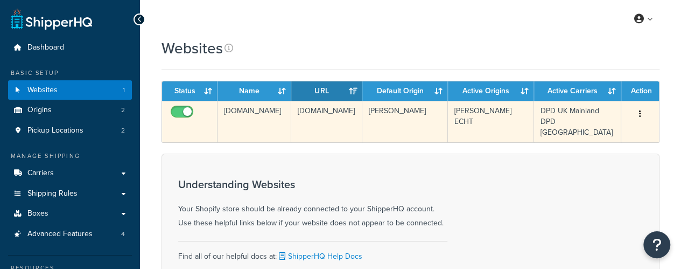
click at [249, 115] on td "[DOMAIN_NAME]" at bounding box center [255, 121] width 74 height 41
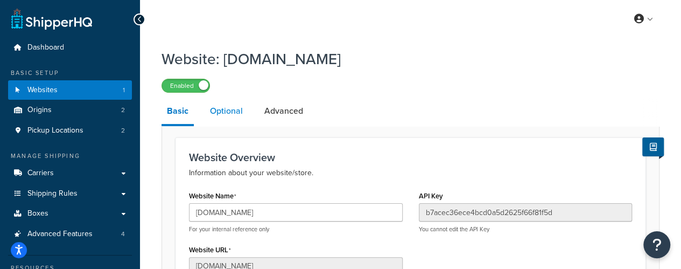
click at [221, 116] on link "Optional" at bounding box center [227, 111] width 44 height 26
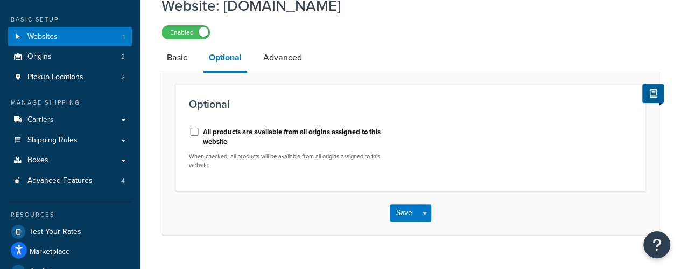
scroll to position [53, 0]
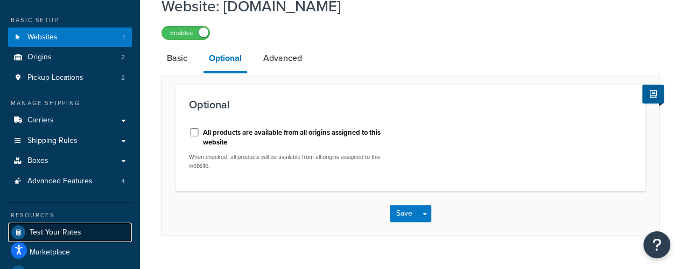
click at [66, 232] on span "Test Your Rates" at bounding box center [56, 232] width 52 height 9
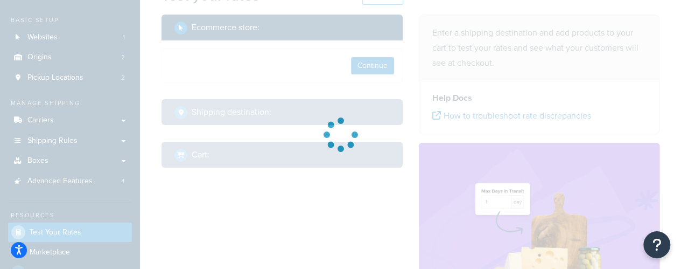
select select "[GEOGRAPHIC_DATA]"
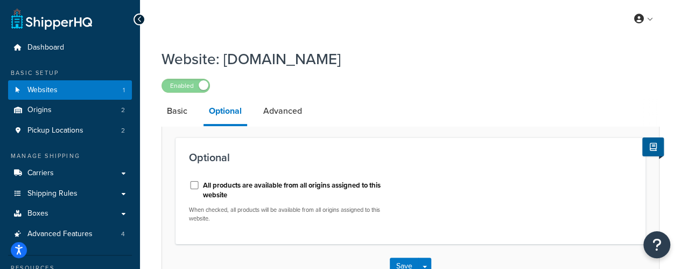
scroll to position [53, 0]
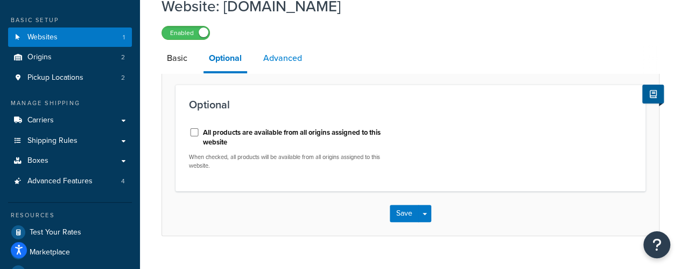
click at [296, 55] on link "Advanced" at bounding box center [283, 58] width 50 height 26
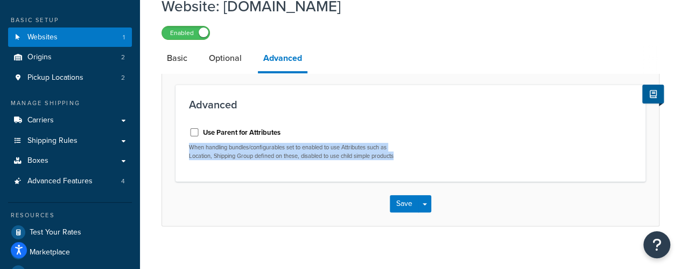
drag, startPoint x: 190, startPoint y: 149, endPoint x: 408, endPoint y: 160, distance: 218.3
click at [408, 160] on div "Use Parent for Attributes When handling bundles/configurables set to enabled to…" at bounding box center [296, 143] width 230 height 49
click at [228, 65] on link "Optional" at bounding box center [226, 58] width 44 height 26
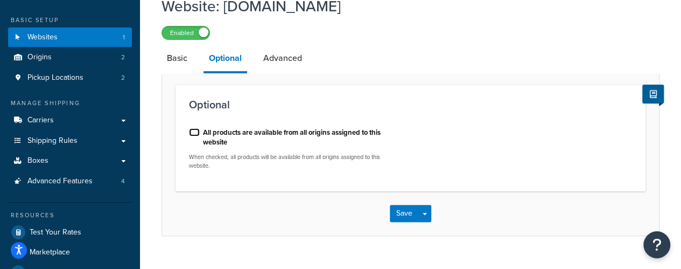
click at [192, 132] on input "All products are available from all origins assigned to this website" at bounding box center [194, 132] width 11 height 8
checkbox input "true"
click at [402, 216] on button "Save" at bounding box center [404, 213] width 29 height 17
